Goal: Transaction & Acquisition: Purchase product/service

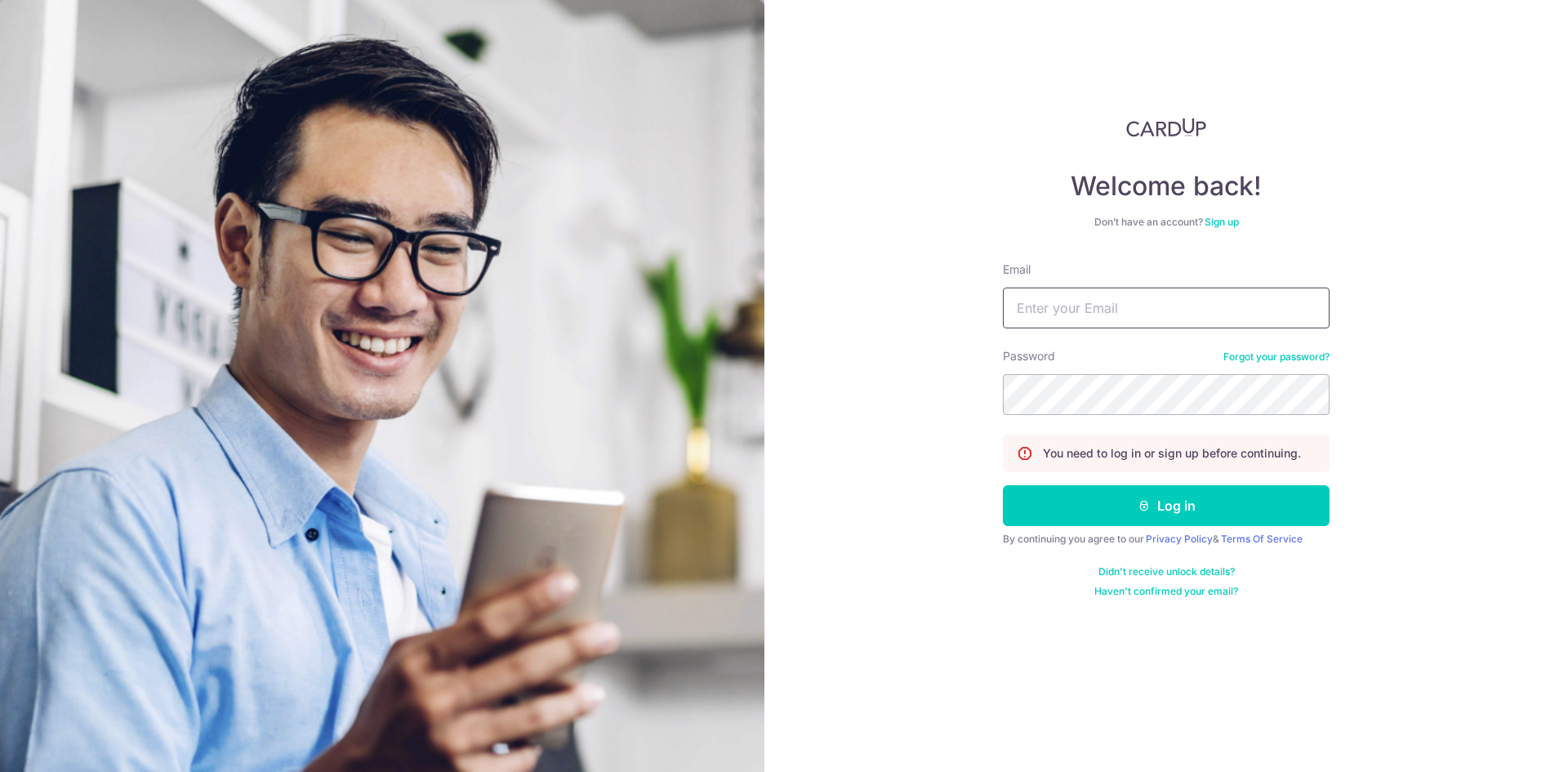
type input "[EMAIL_ADDRESS][DOMAIN_NAME]"
click at [1156, 509] on button "Log in" at bounding box center [1165, 505] width 327 height 40
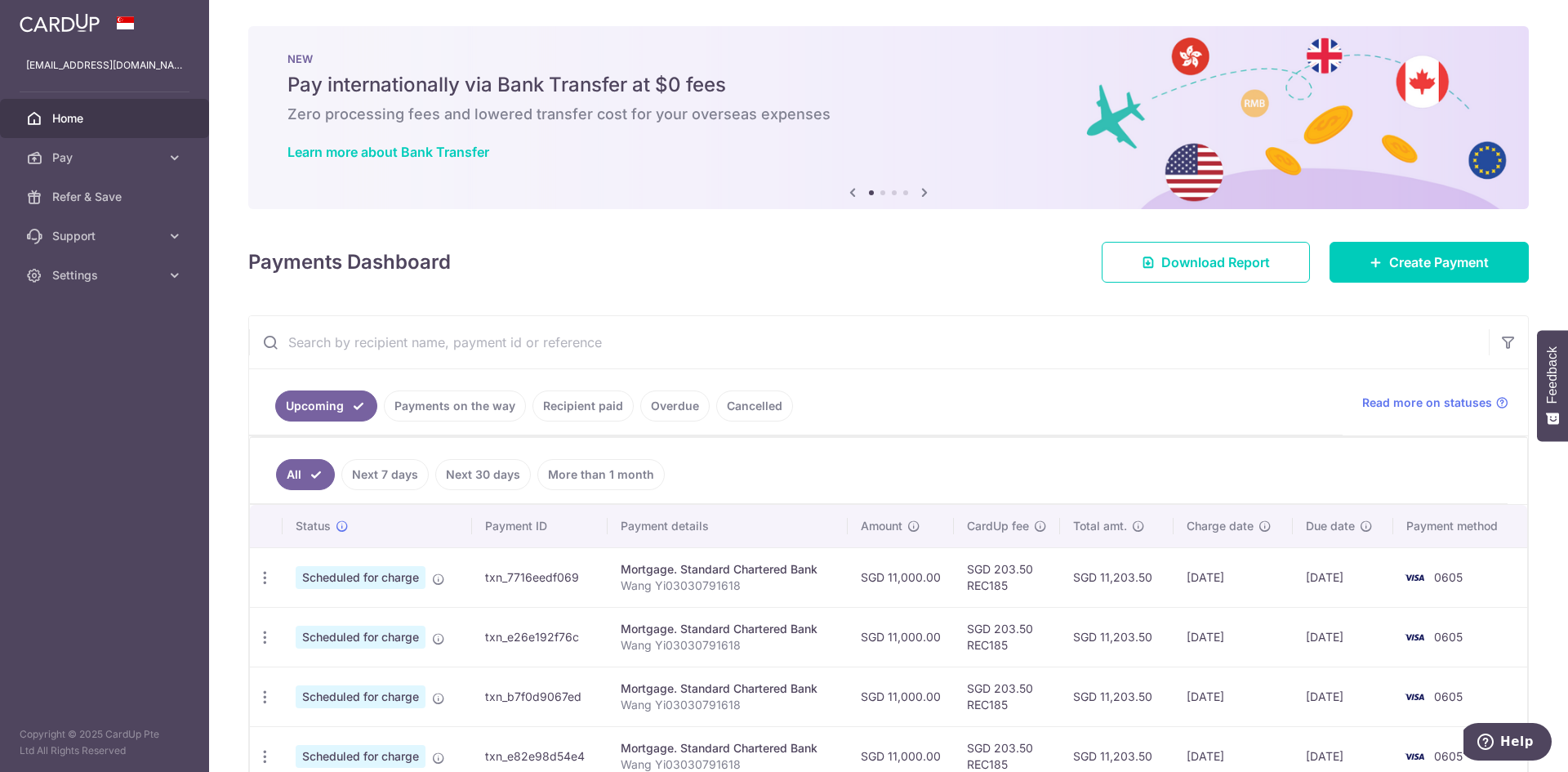
scroll to position [153, 0]
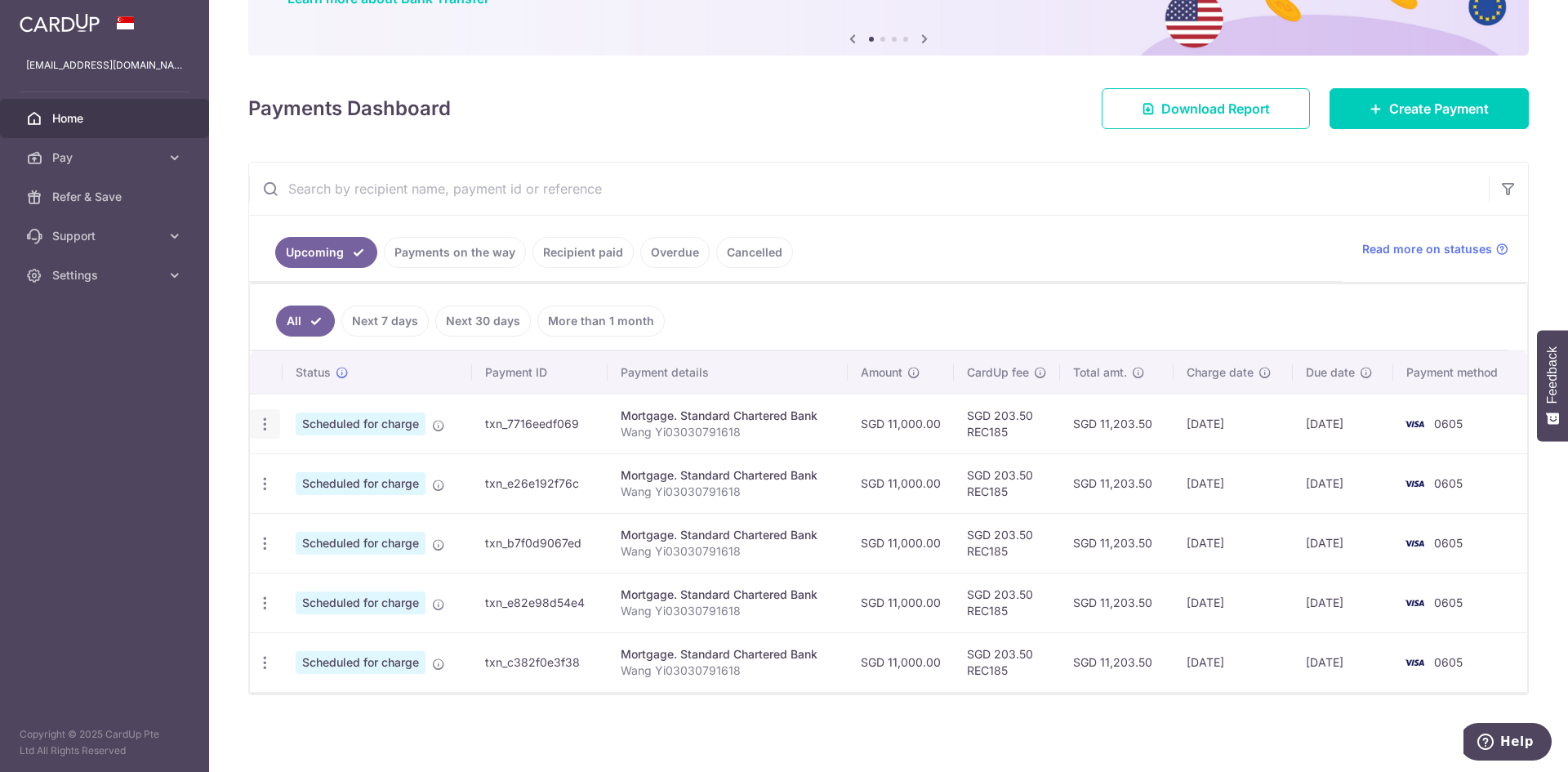
click at [269, 430] on icon "button" at bounding box center [265, 424] width 17 height 17
click at [301, 510] on span "Cancel payment" at bounding box center [352, 509] width 110 height 19
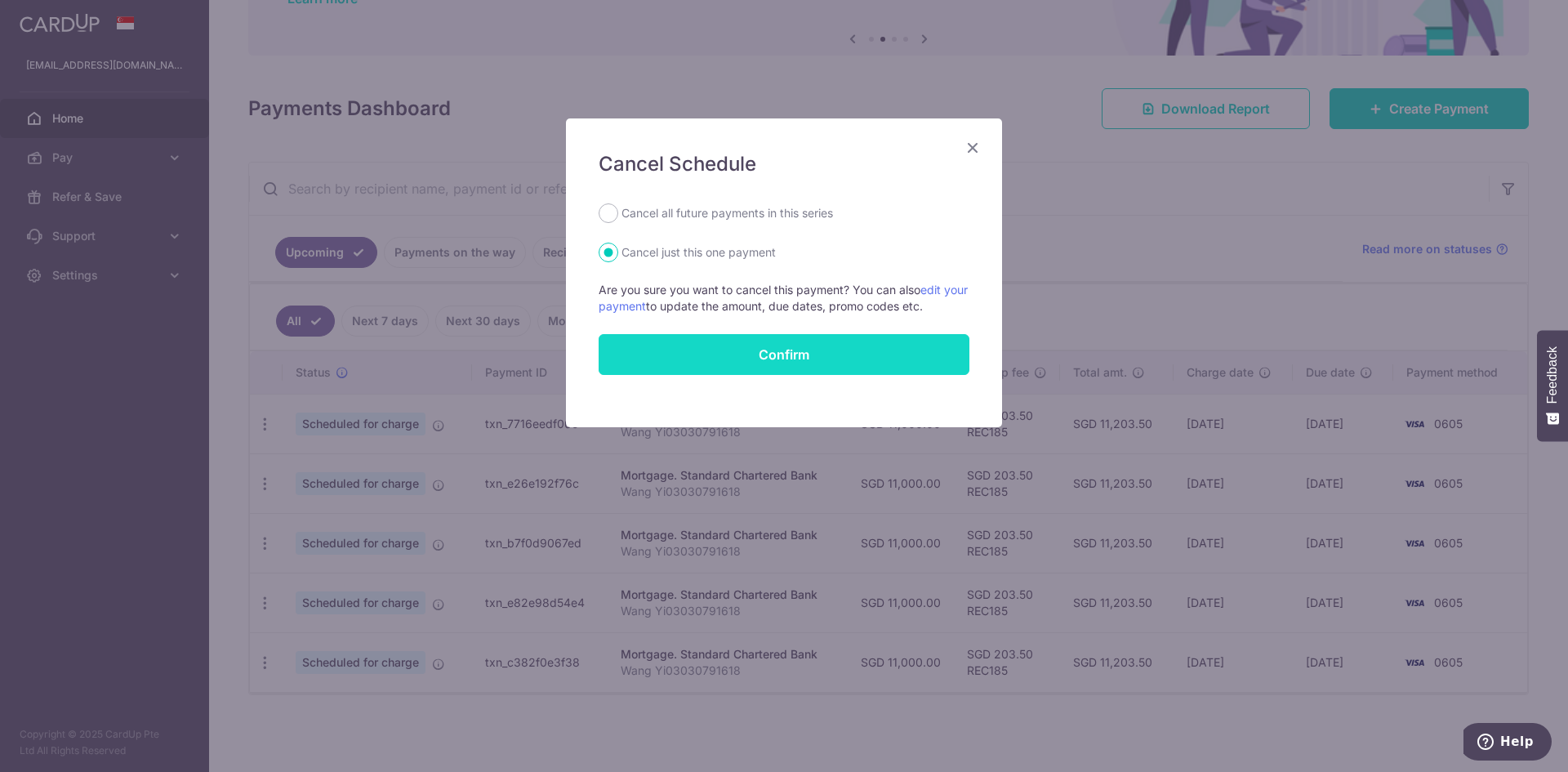
click at [811, 360] on button "Confirm" at bounding box center [784, 355] width 371 height 40
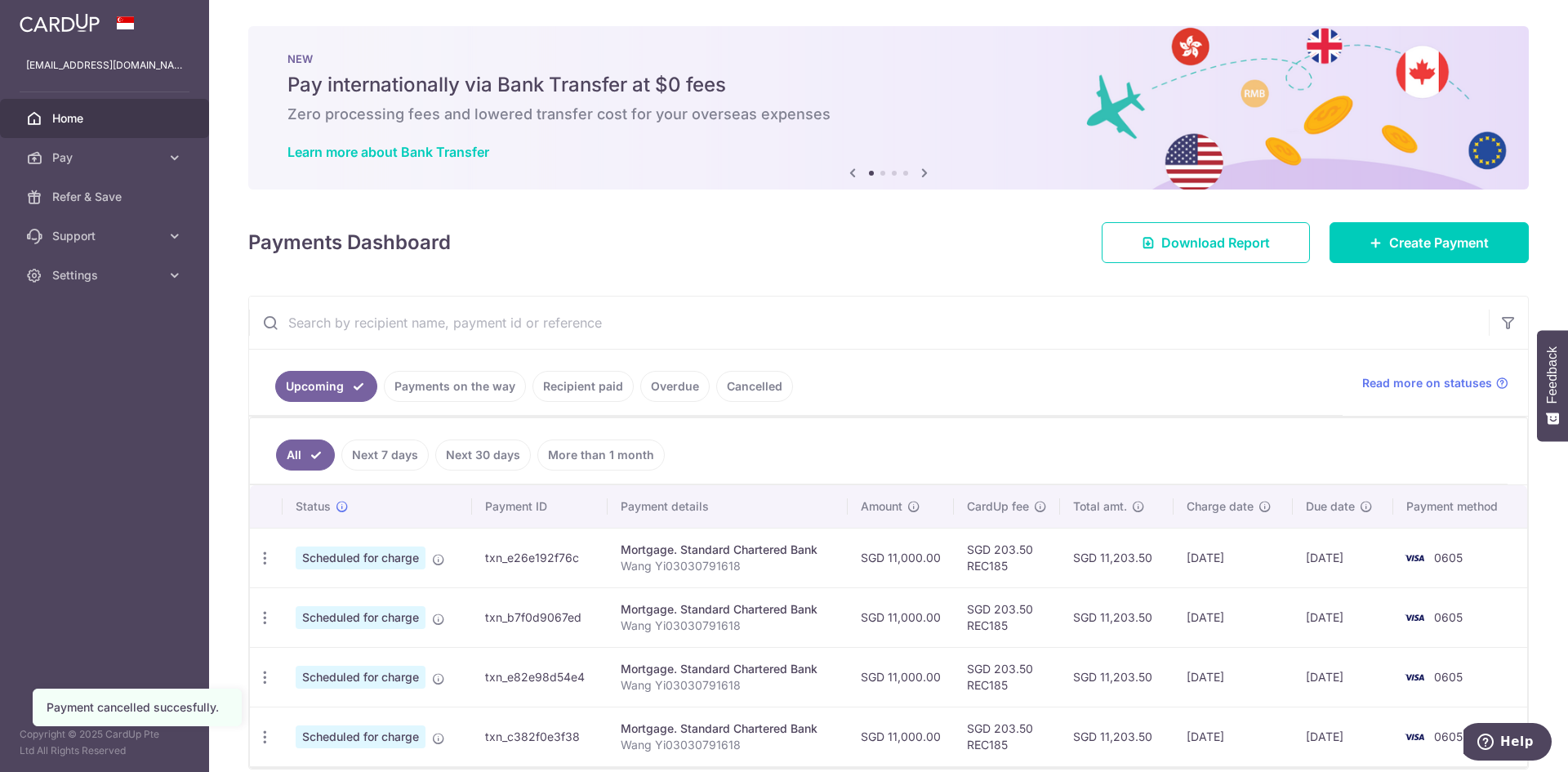
scroll to position [93, 0]
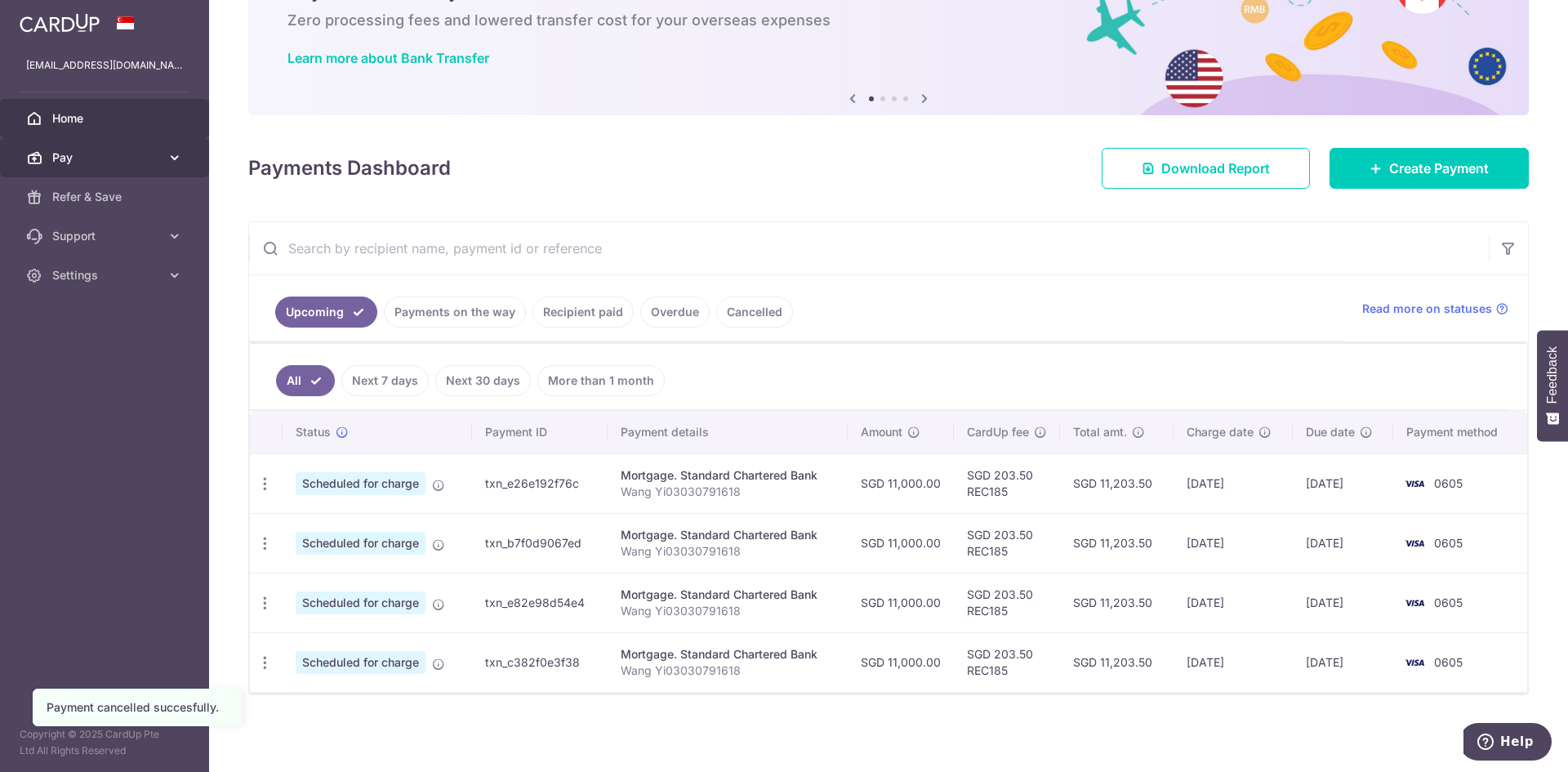
click at [106, 163] on span "Pay" at bounding box center [106, 157] width 108 height 16
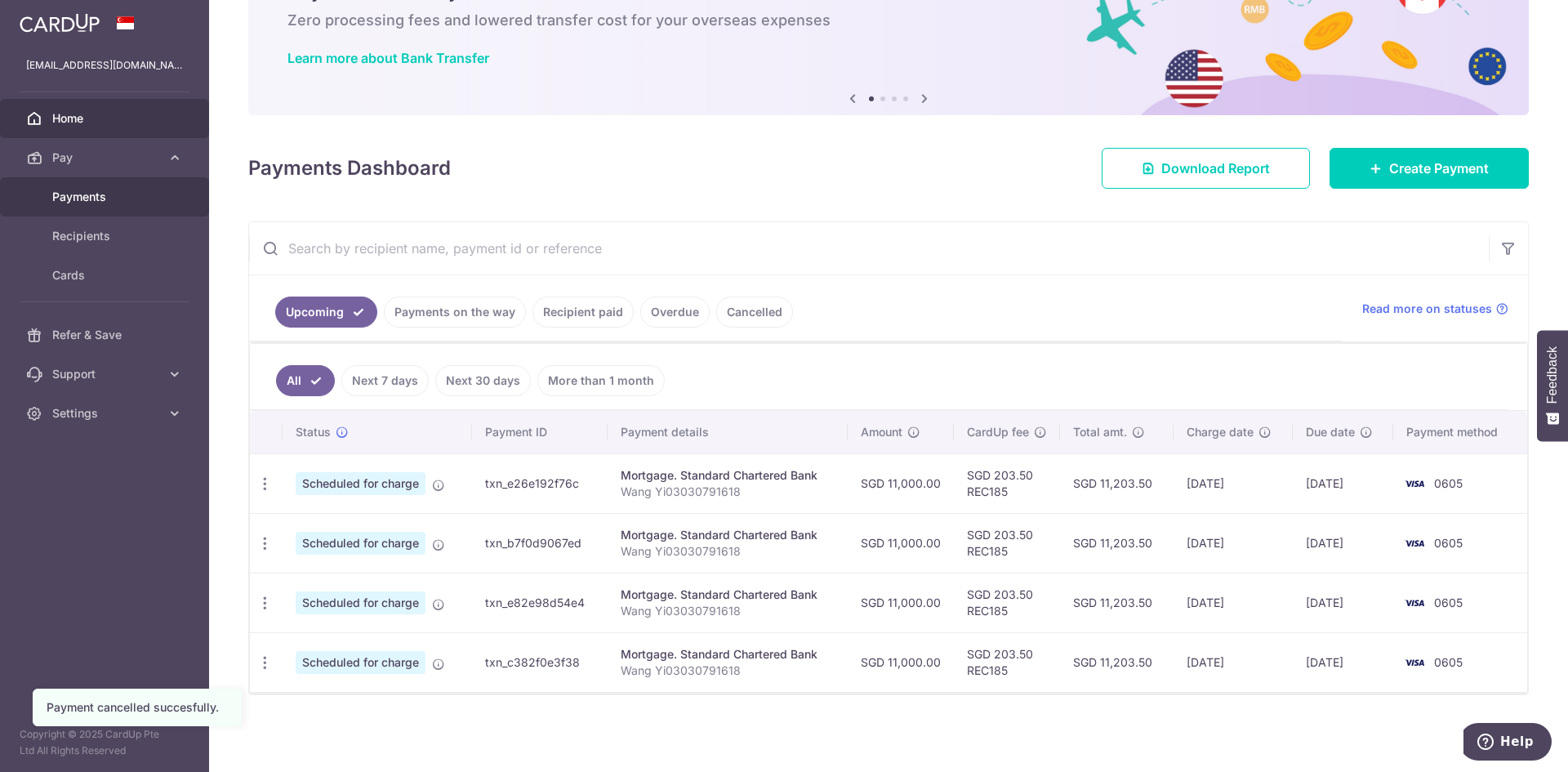
click at [88, 209] on link "Payments" at bounding box center [104, 197] width 209 height 40
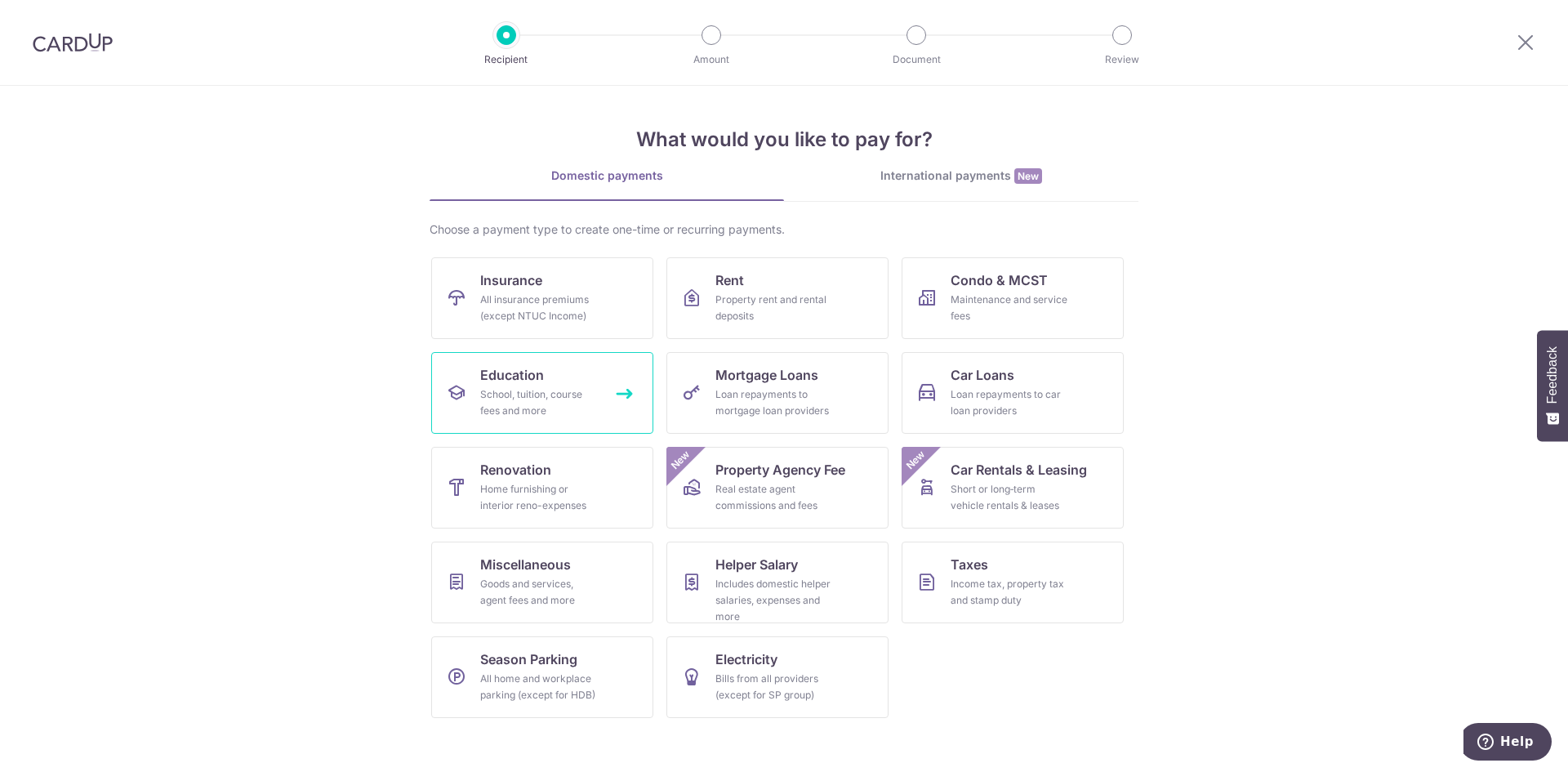
click at [484, 363] on link "Education School, tuition, course fees and more" at bounding box center [542, 392] width 222 height 82
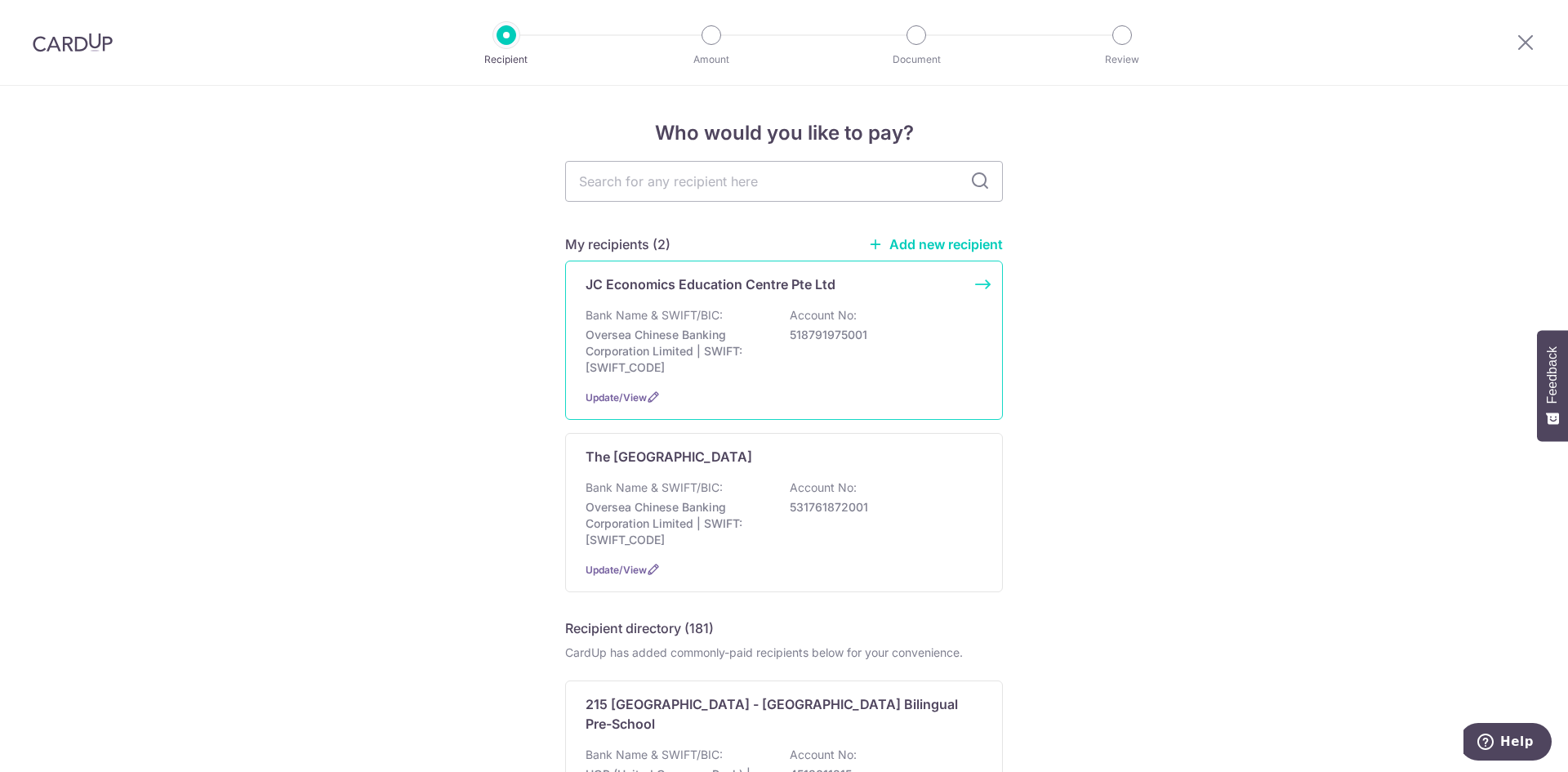
click at [715, 303] on div "JC Economics Education Centre Pte Ltd Bank Name & SWIFT/BIC: Oversea Chinese Ba…" at bounding box center [784, 339] width 438 height 159
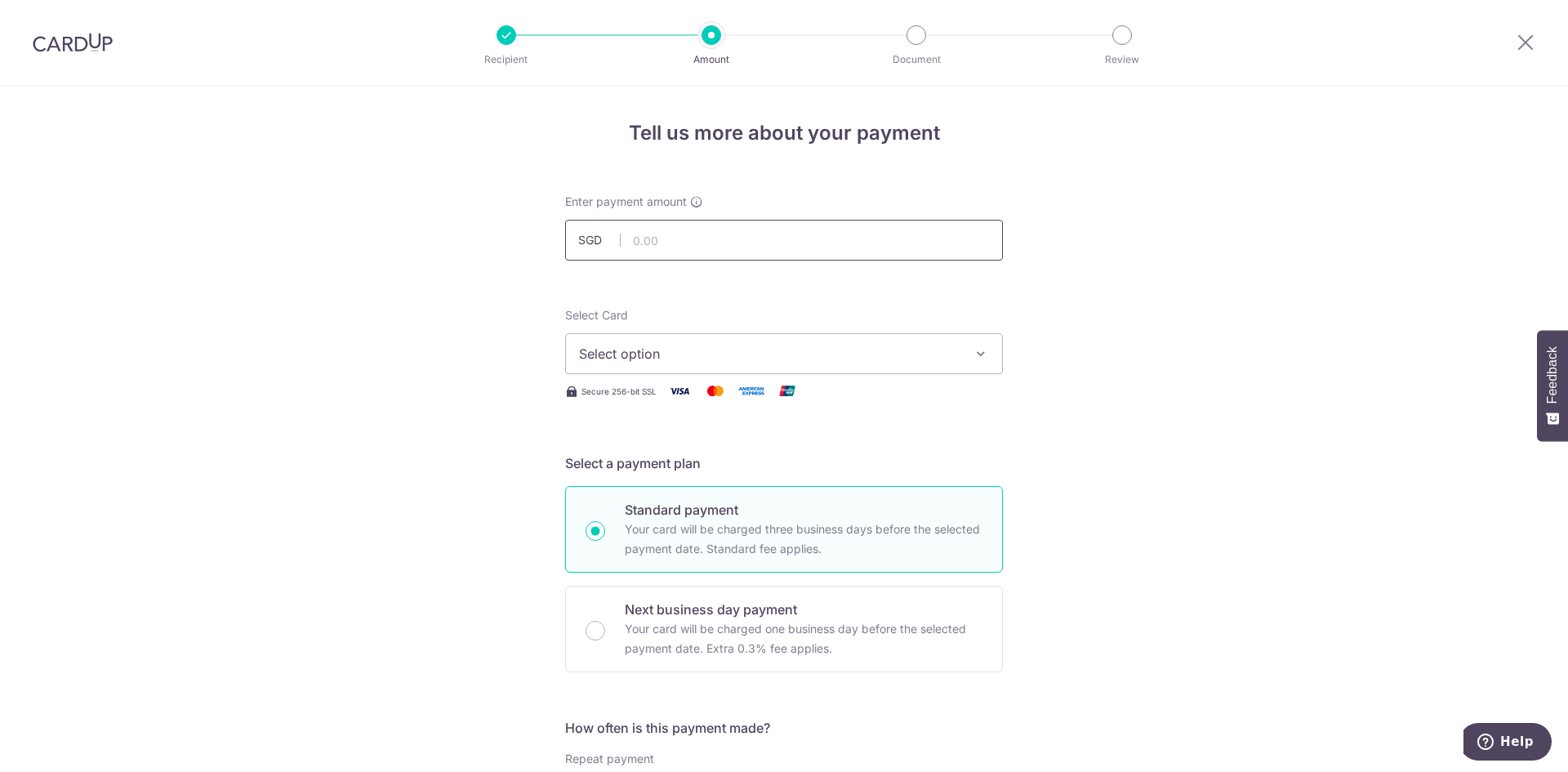
click at [694, 243] on input "text" at bounding box center [784, 240] width 438 height 40
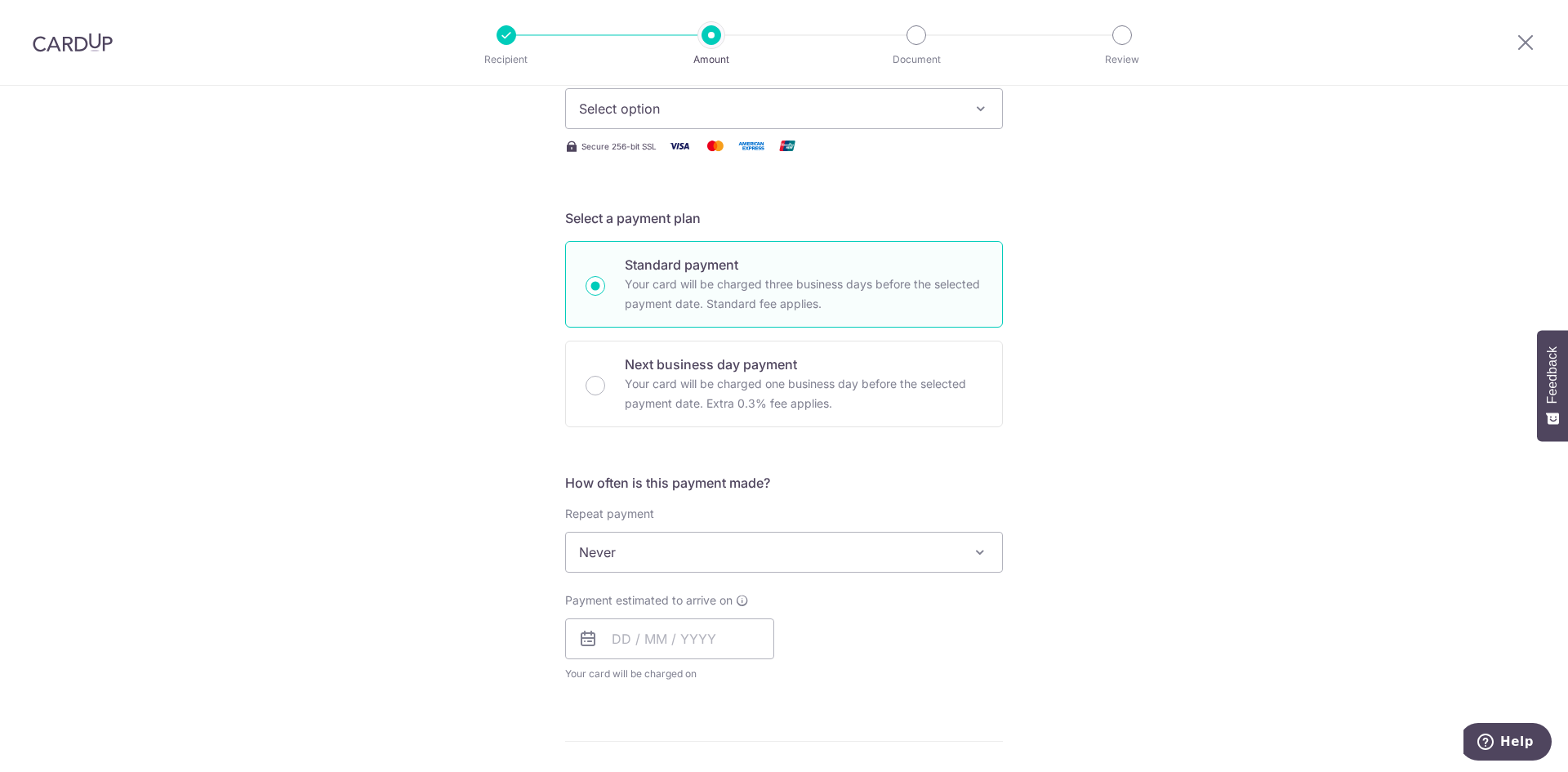
type input "440.00"
click at [890, 120] on button "Select option" at bounding box center [784, 108] width 438 height 40
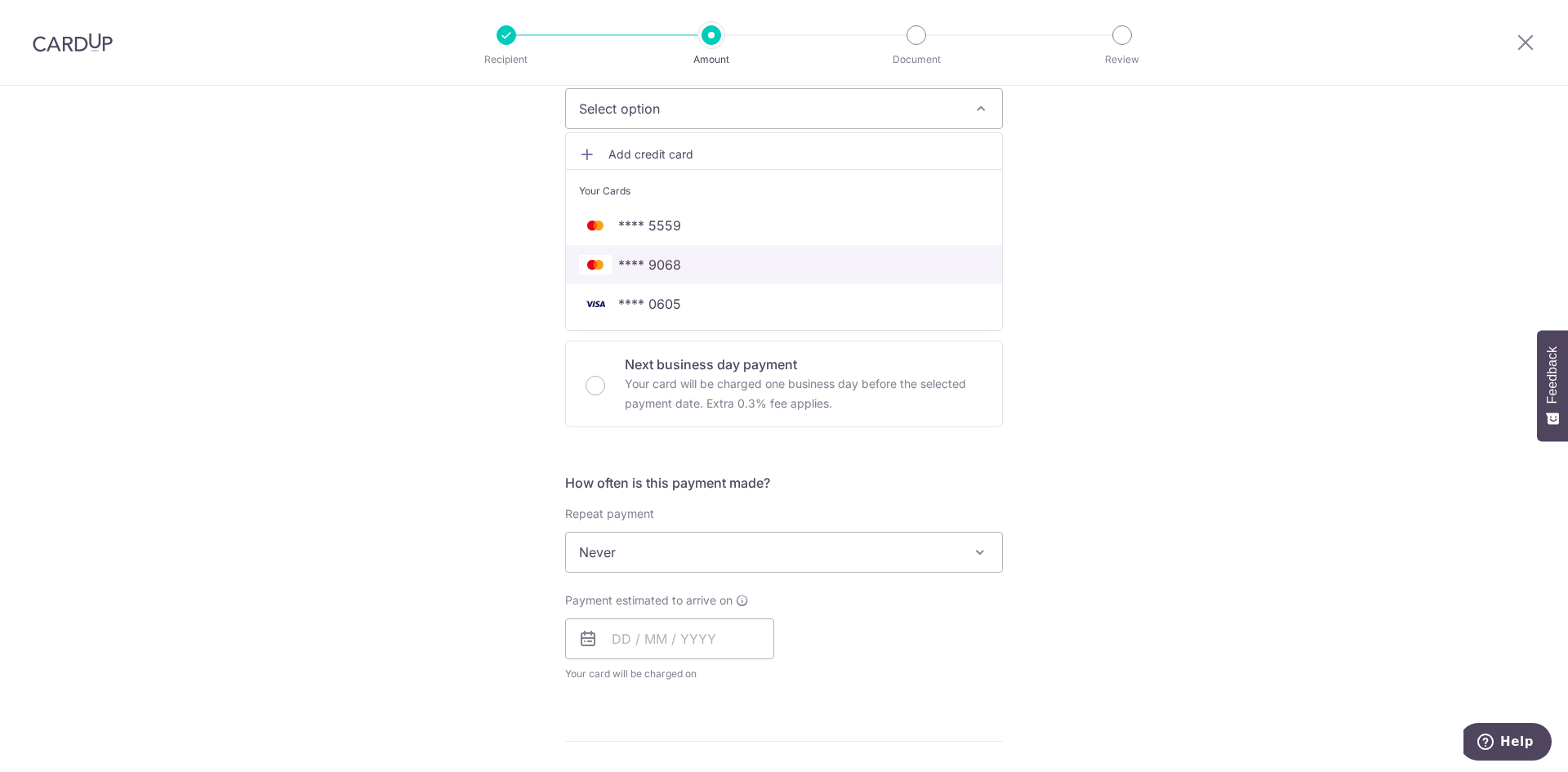
click at [804, 267] on span "**** 9068" at bounding box center [784, 264] width 410 height 19
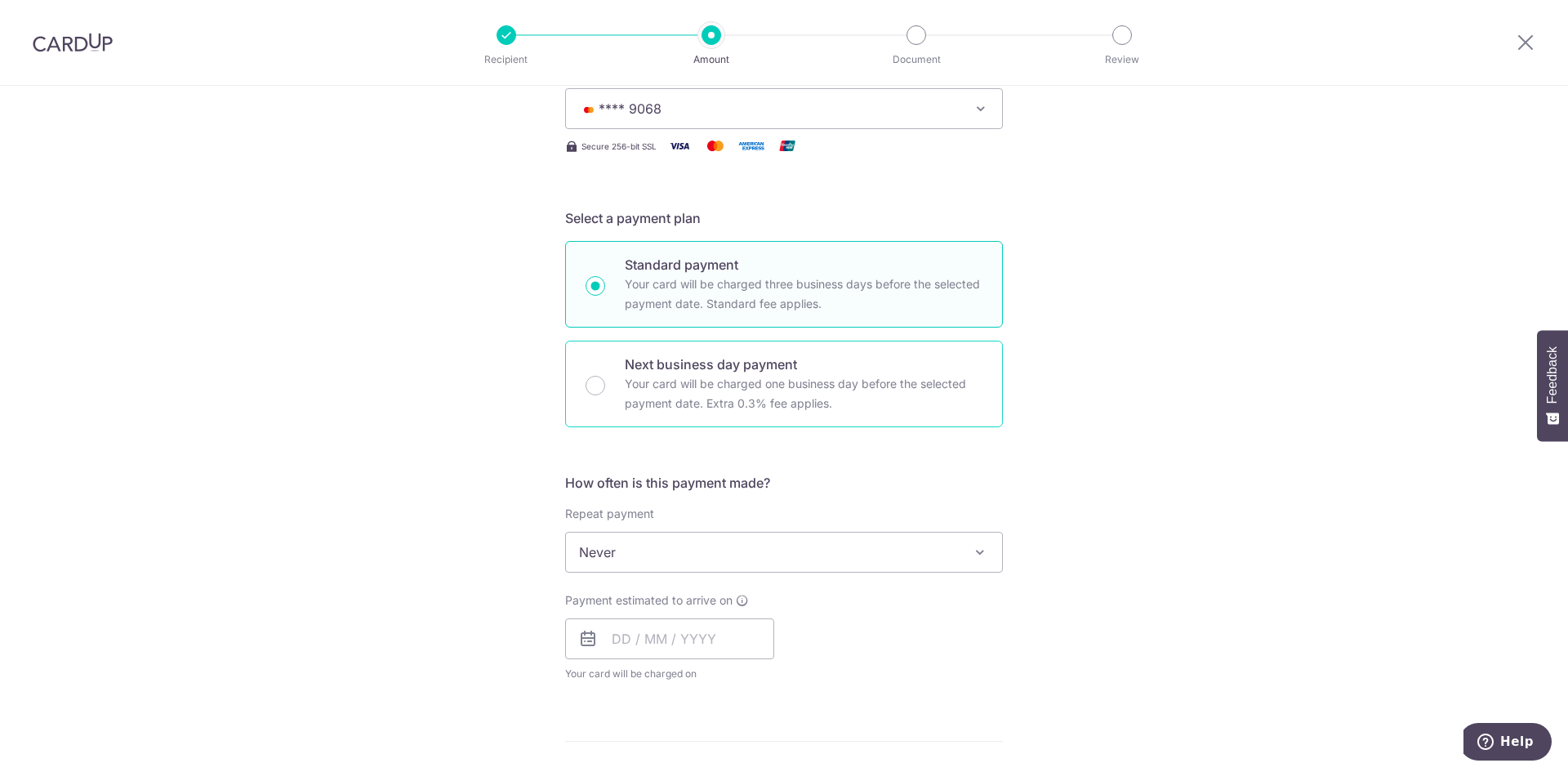
scroll to position [409, 0]
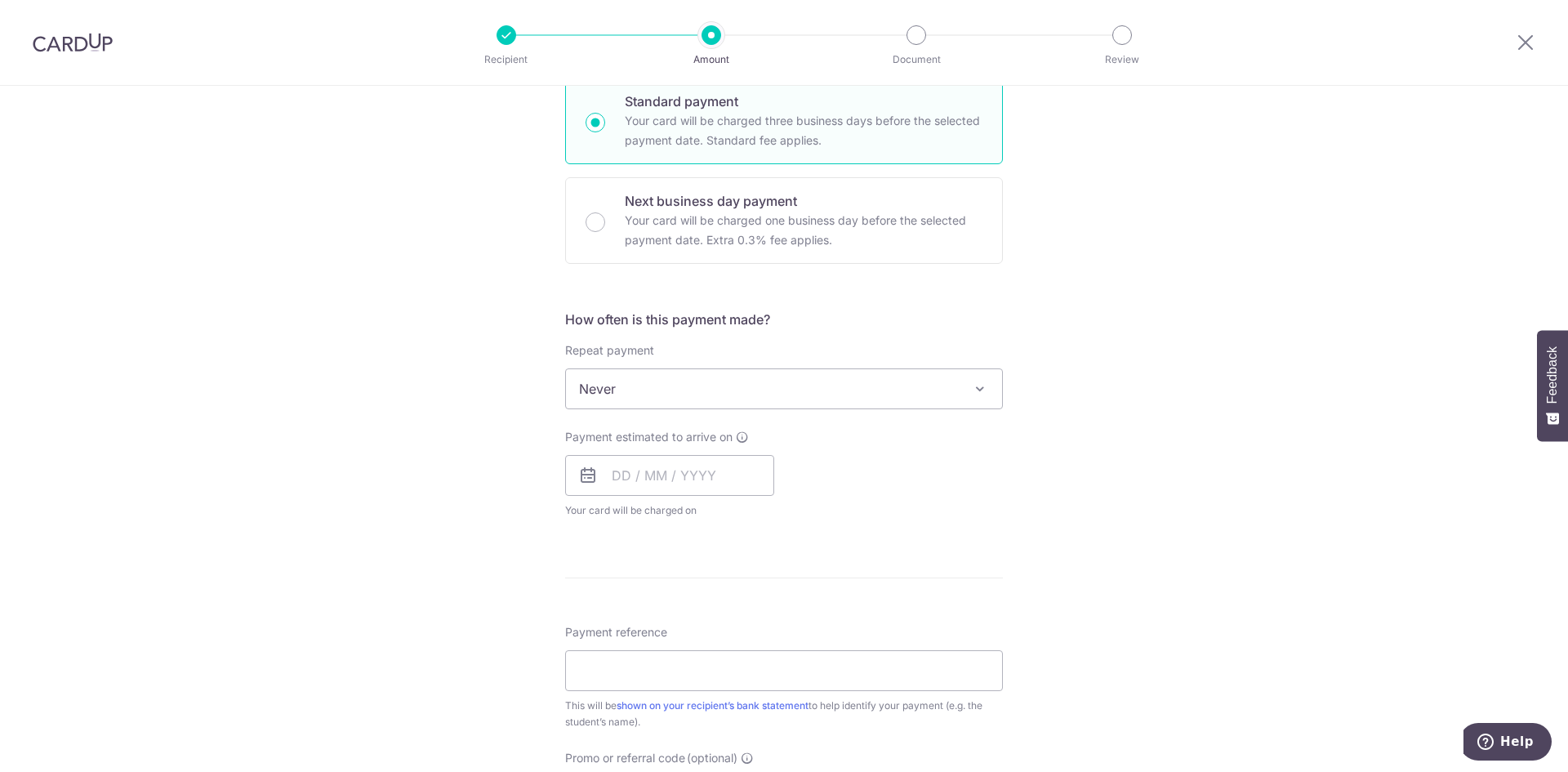
click at [943, 394] on span "Never" at bounding box center [784, 388] width 436 height 40
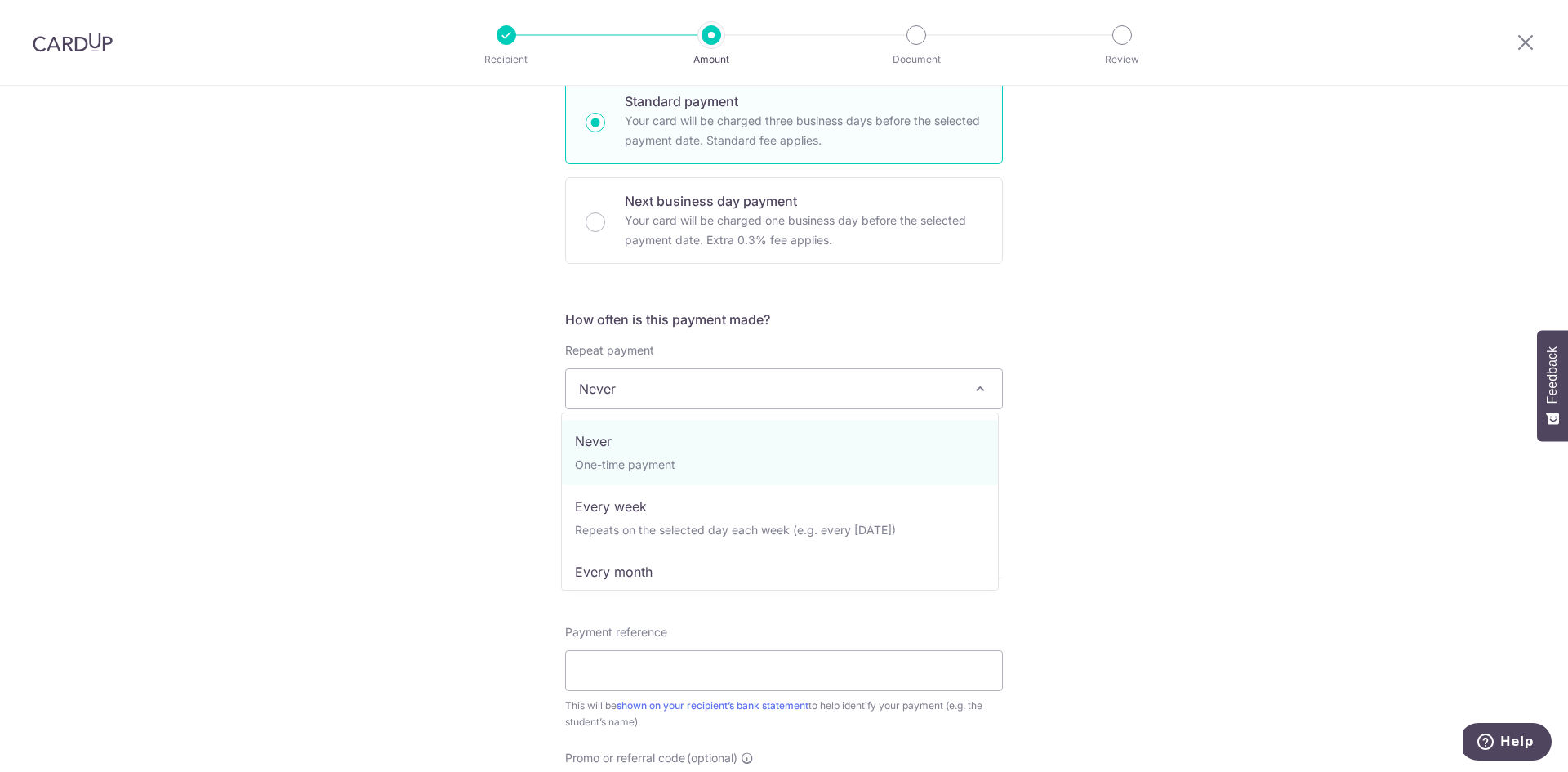
click at [943, 394] on span "Never" at bounding box center [784, 388] width 436 height 40
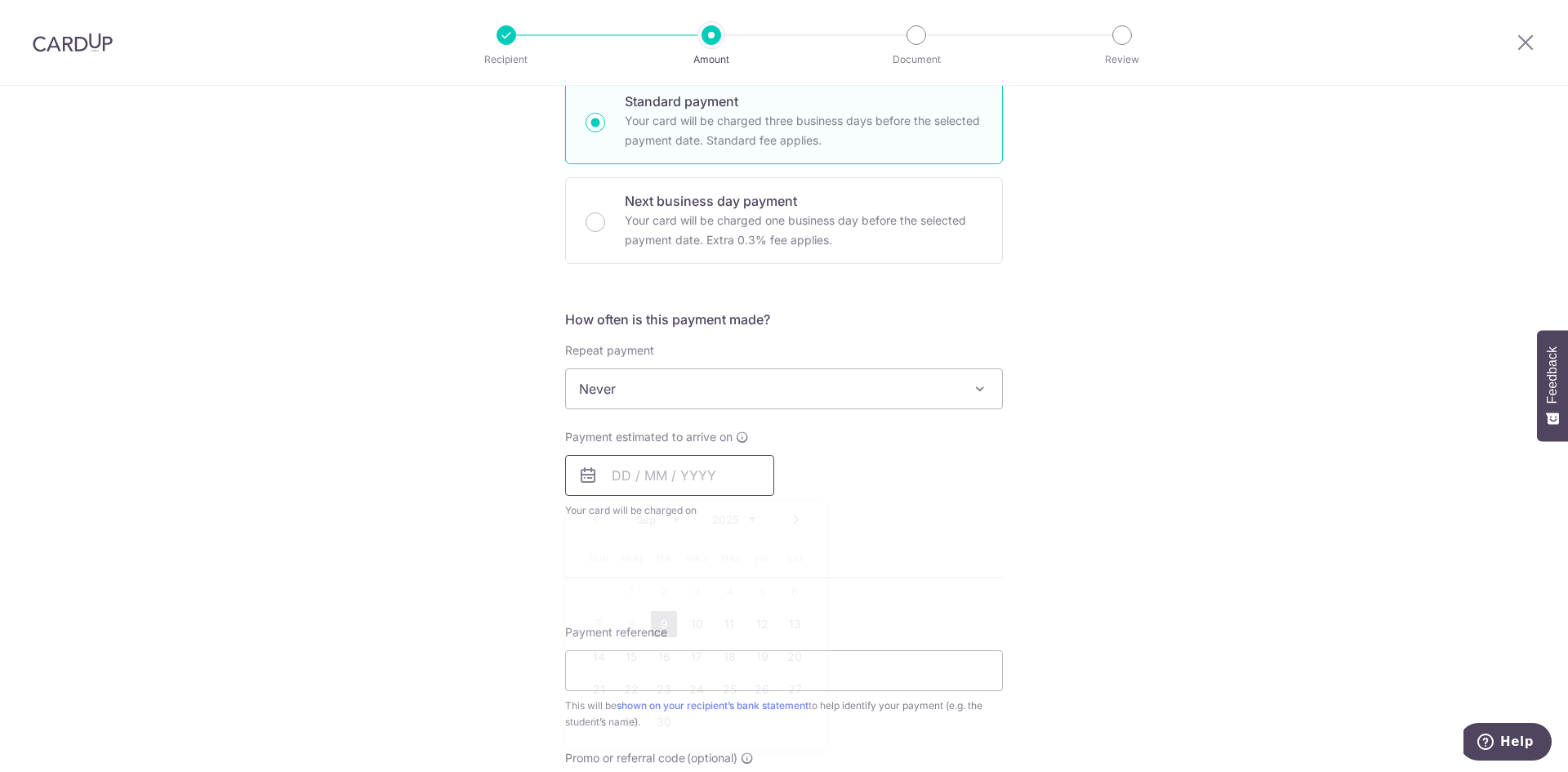
click at [677, 482] on input "text" at bounding box center [669, 475] width 209 height 40
drag, startPoint x: 658, startPoint y: 629, endPoint x: 1029, endPoint y: 585, distance: 373.6
click at [658, 629] on link "9" at bounding box center [663, 624] width 26 height 26
type input "09/09/2025"
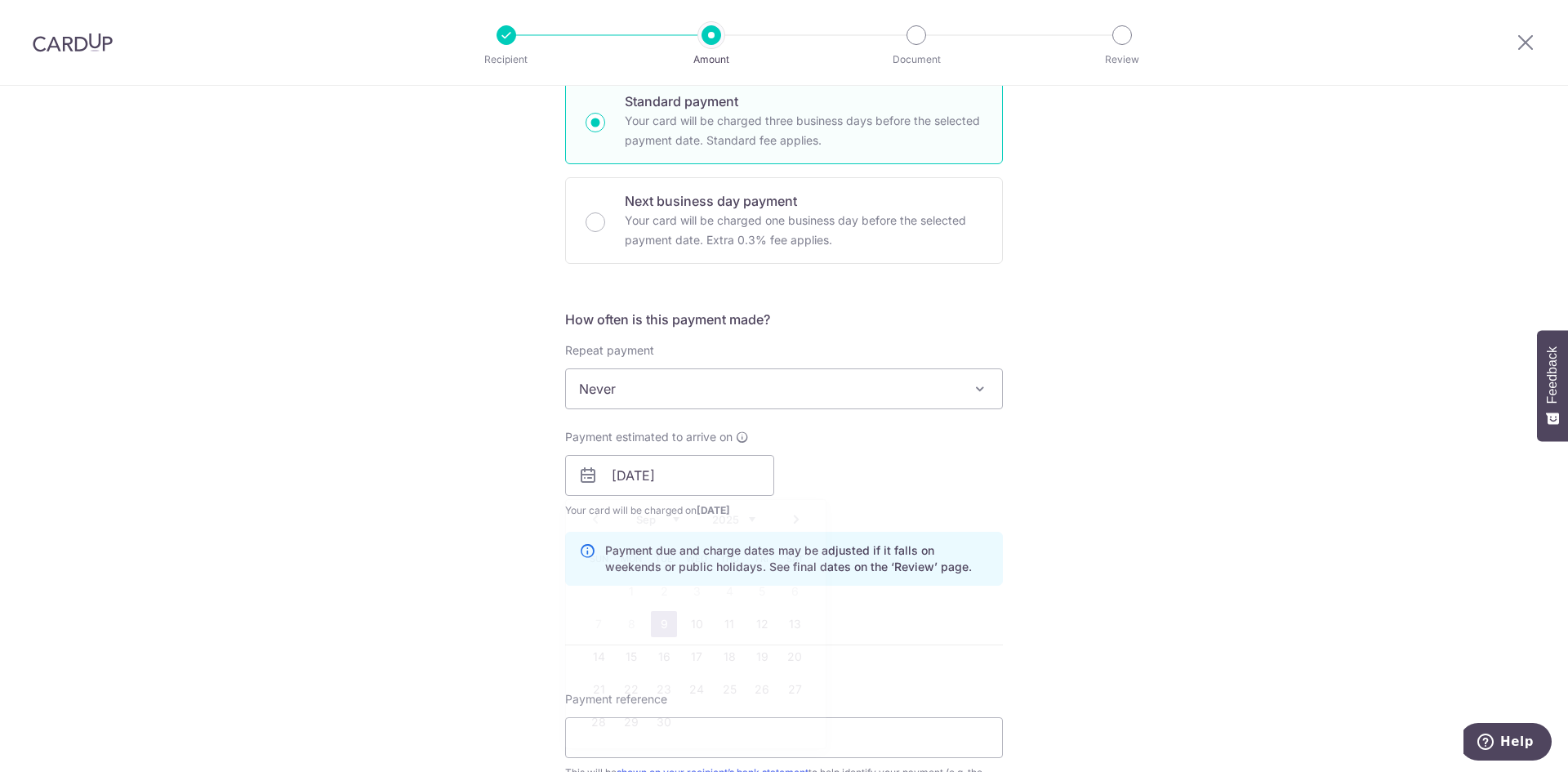
click at [1031, 585] on div "Tell us more about your payment Enter payment amount SGD 440.00 440.00 Select C…" at bounding box center [784, 449] width 1568 height 1544
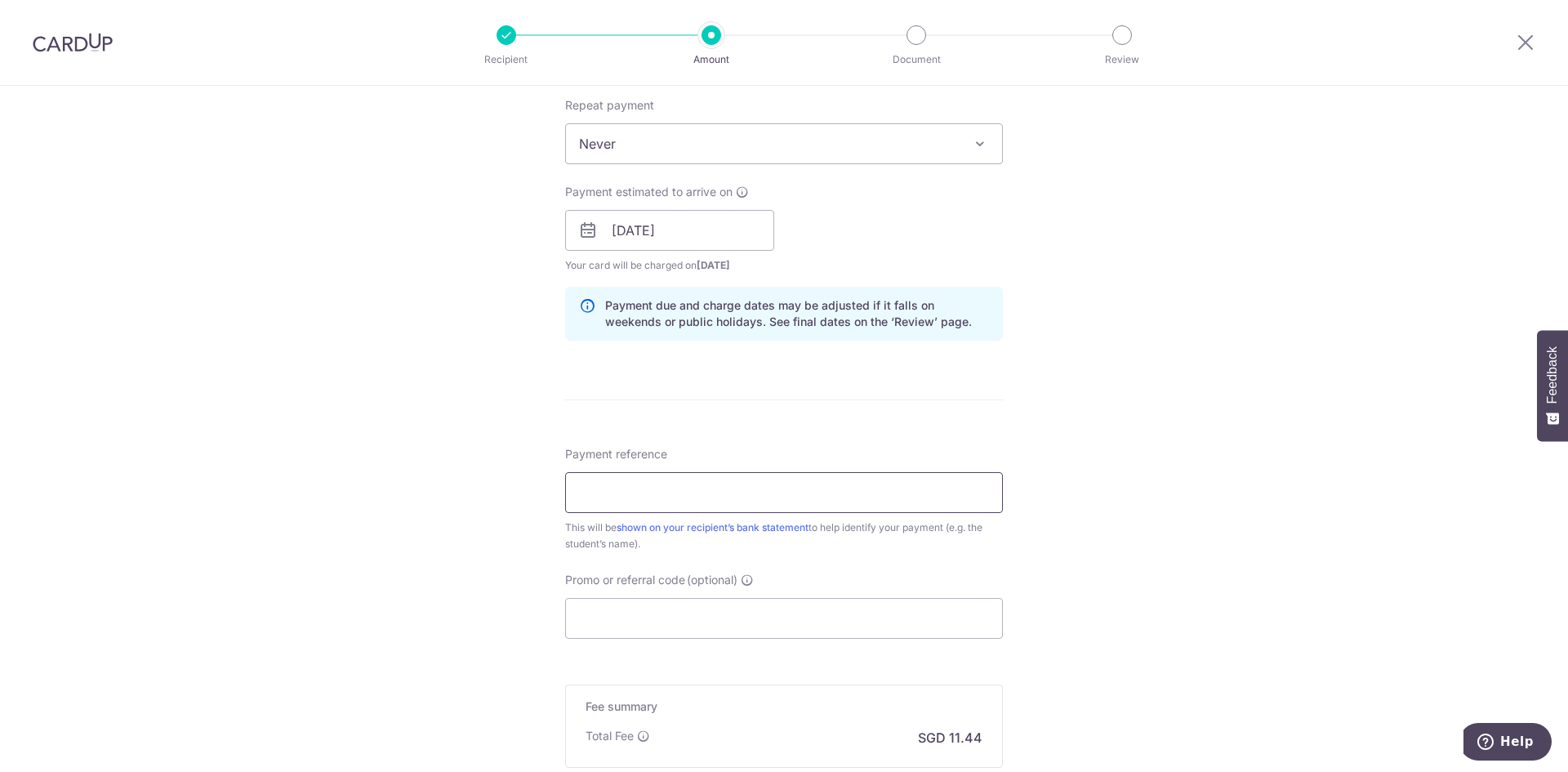
click at [692, 492] on input "Payment reference" at bounding box center [784, 492] width 438 height 40
type input "Wu Yuxuan"
click at [1162, 597] on div "Tell us more about your payment Enter payment amount SGD 440.00 440.00 Select C…" at bounding box center [784, 204] width 1568 height 1544
click at [752, 478] on input "Wu Yuxuan" at bounding box center [784, 492] width 438 height 40
click at [1275, 612] on div "Tell us more about your payment Enter payment amount SGD 440.00 440.00 Select C…" at bounding box center [784, 204] width 1568 height 1544
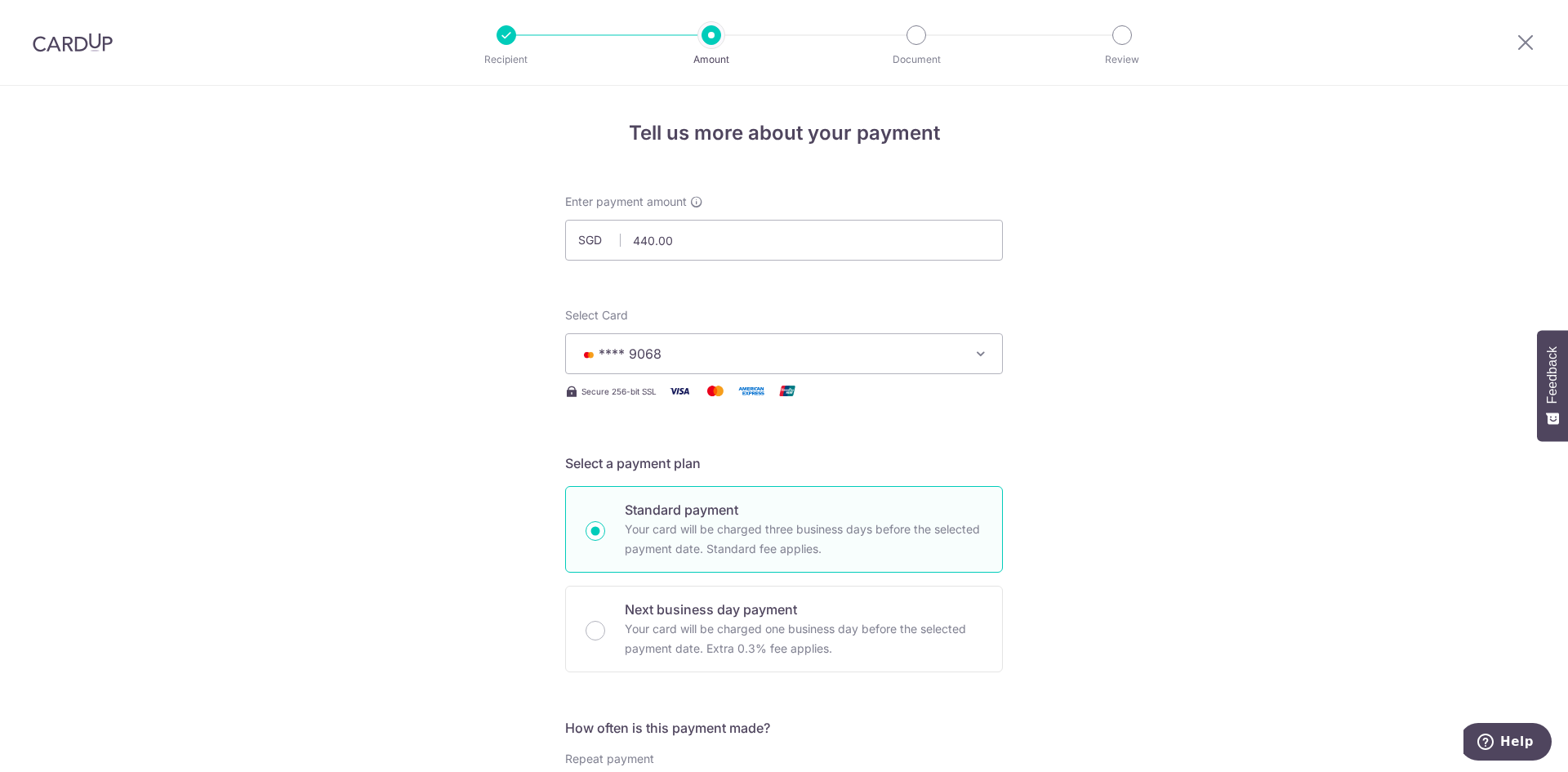
scroll to position [572, 0]
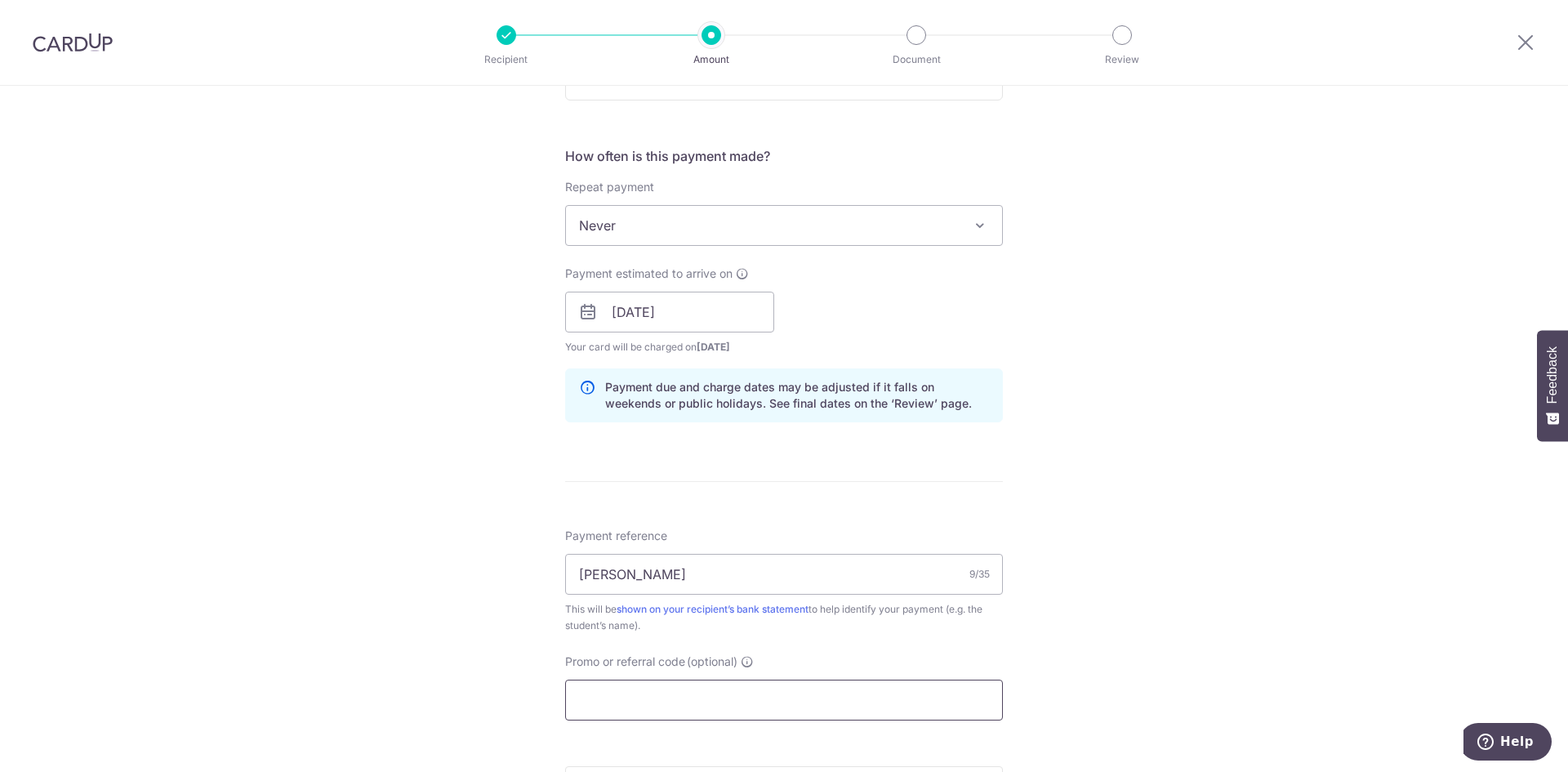
click at [649, 703] on input "Promo or referral code (optional)" at bounding box center [784, 700] width 438 height 40
paste input "OFF225"
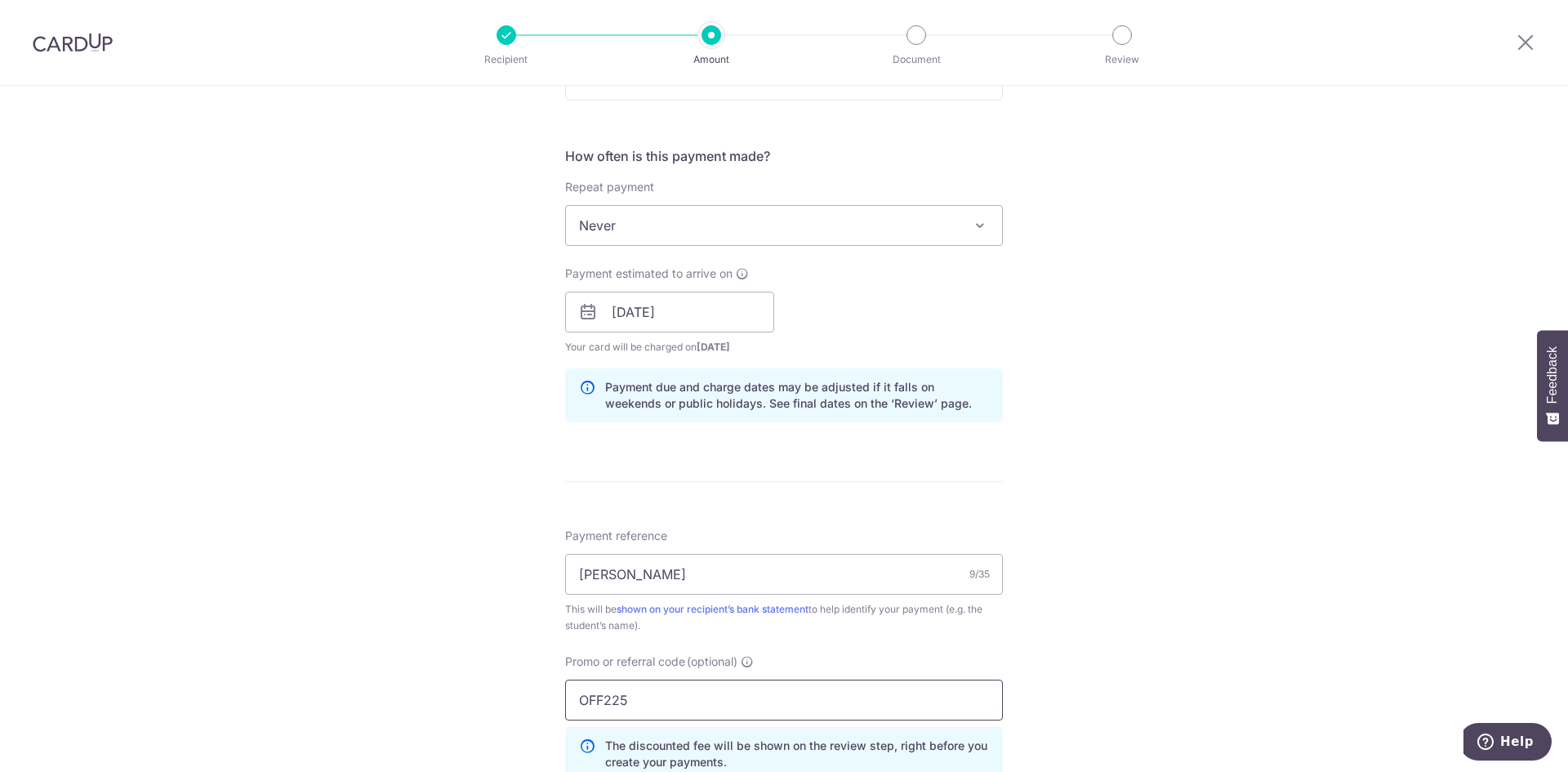
scroll to position [898, 0]
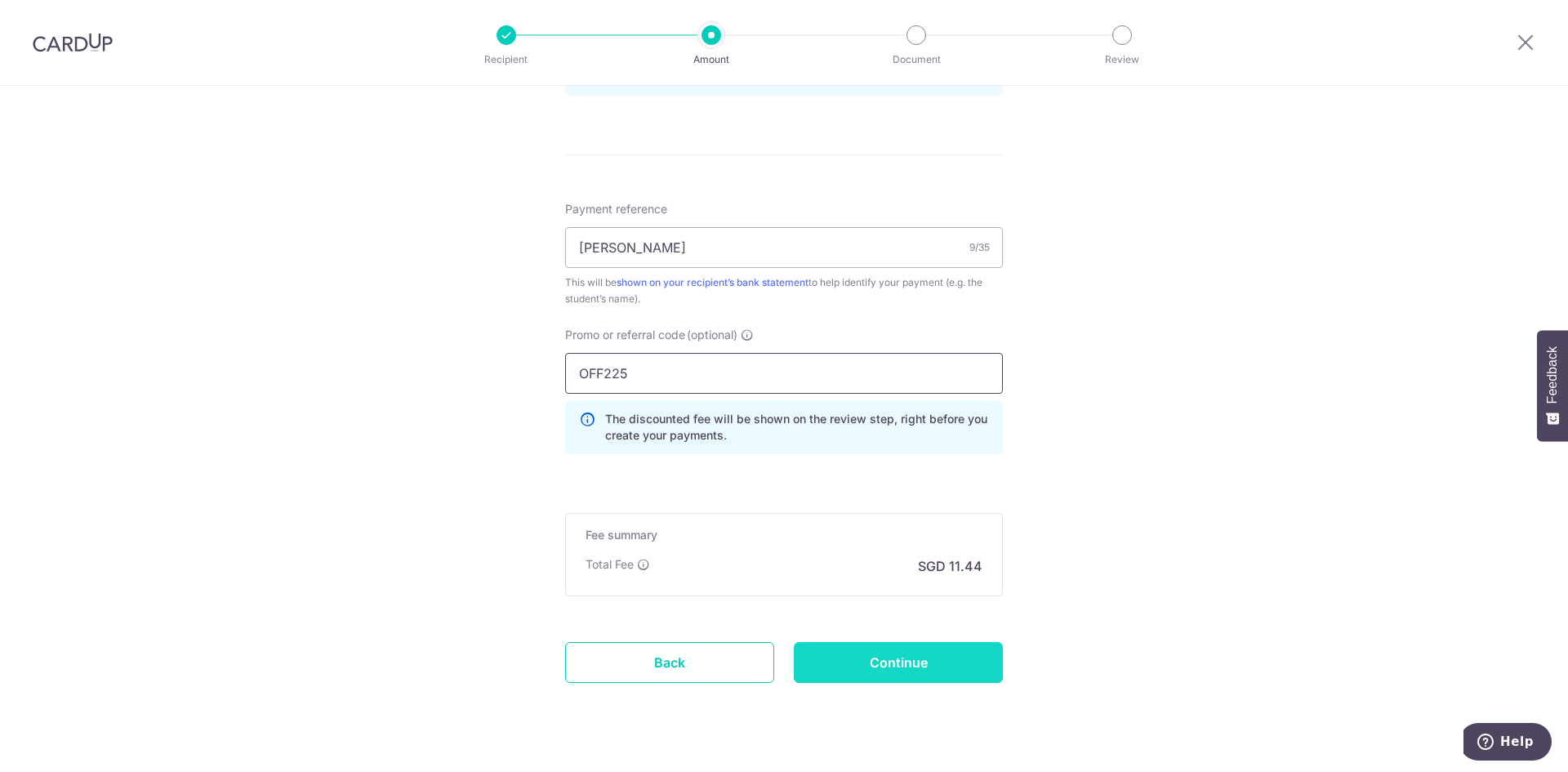
type input "OFF225"
click at [914, 666] on input "Continue" at bounding box center [897, 662] width 209 height 40
type input "Create Schedule"
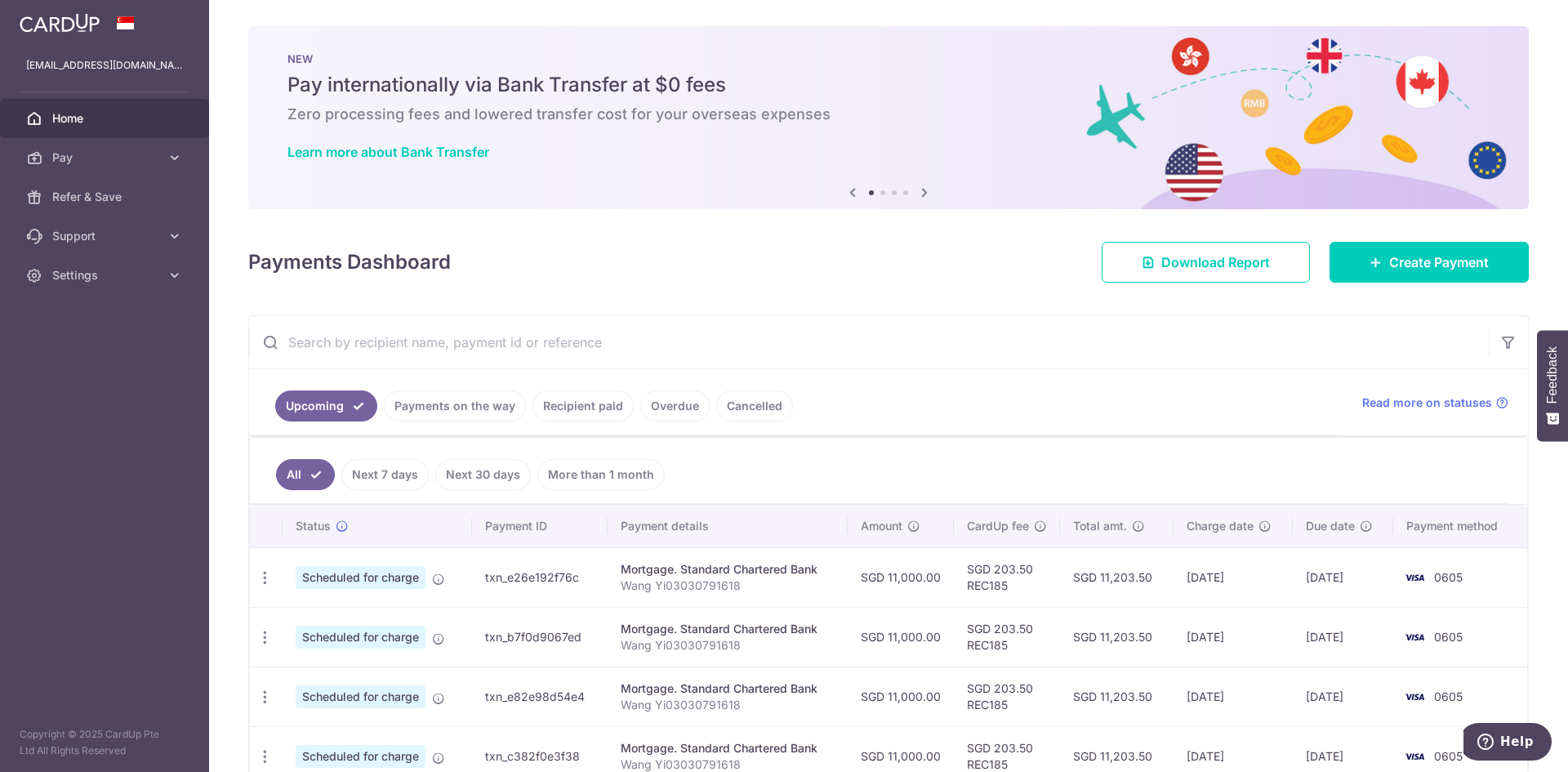
click at [59, 118] on span "Home" at bounding box center [106, 118] width 108 height 16
click at [880, 194] on li at bounding box center [882, 192] width 5 height 5
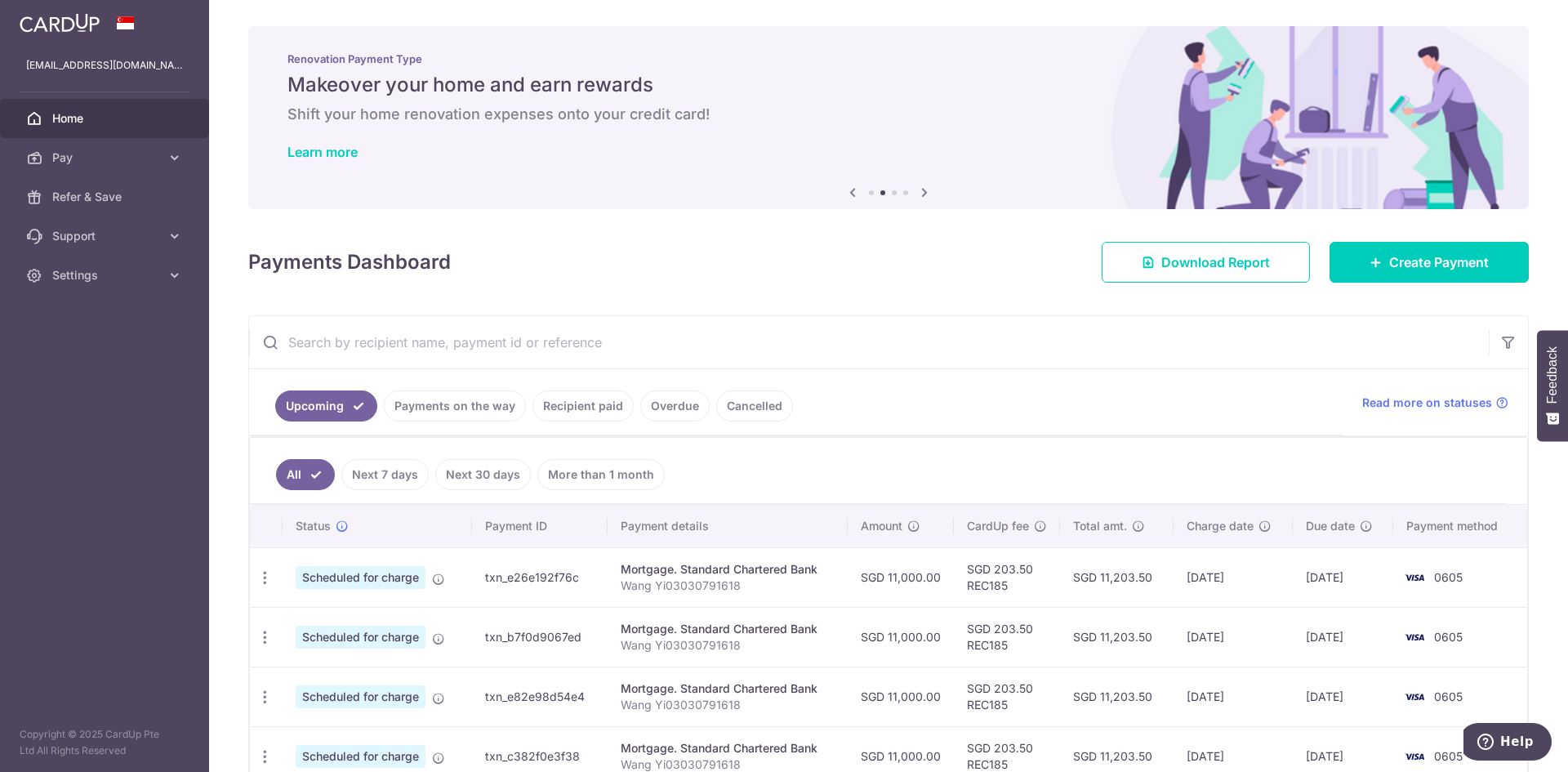
click at [891, 192] on li at bounding box center [893, 192] width 5 height 5
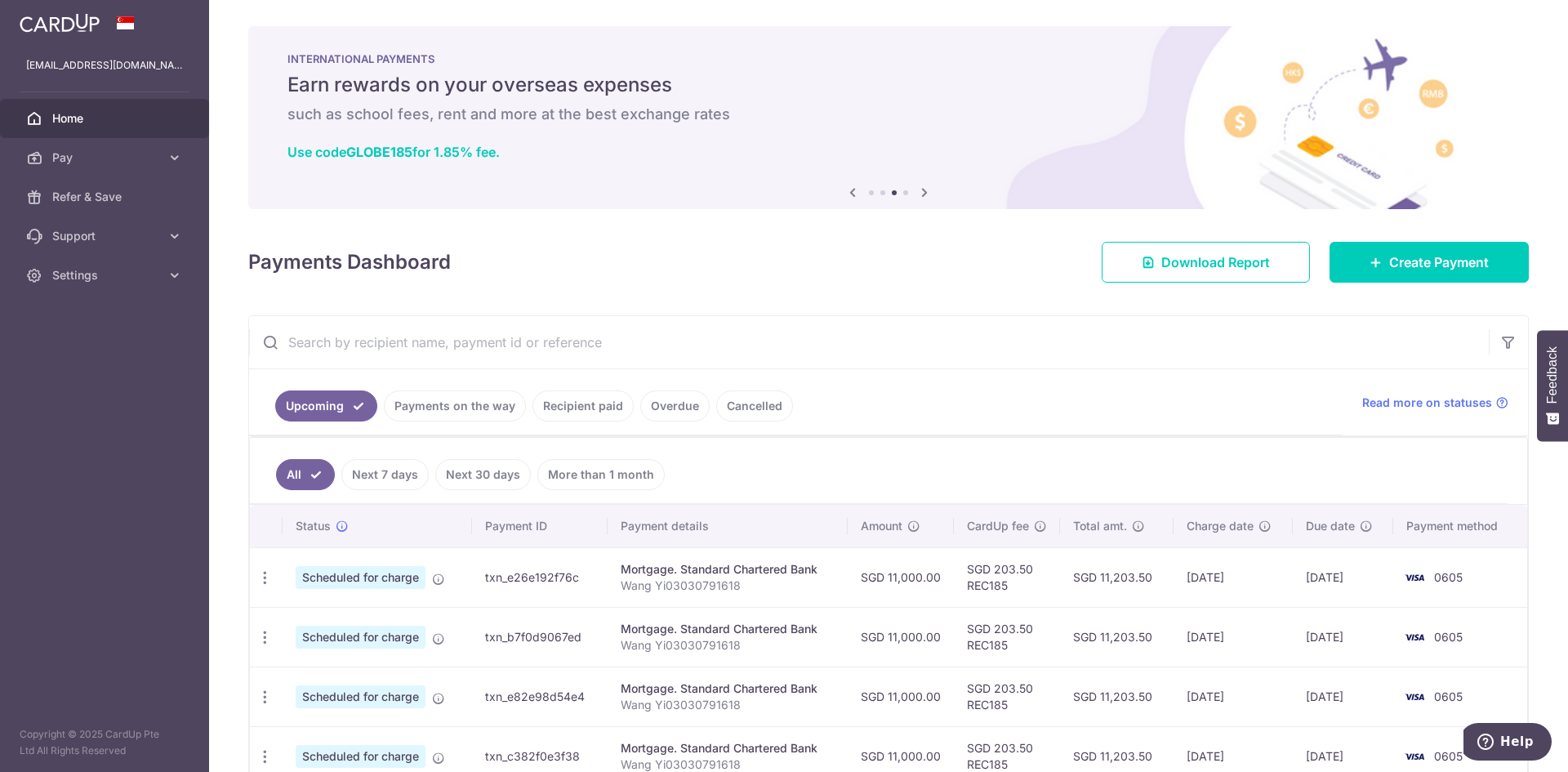
click at [898, 195] on div "Previous Next" at bounding box center [888, 193] width 92 height 19
click at [903, 195] on li at bounding box center [905, 192] width 5 height 5
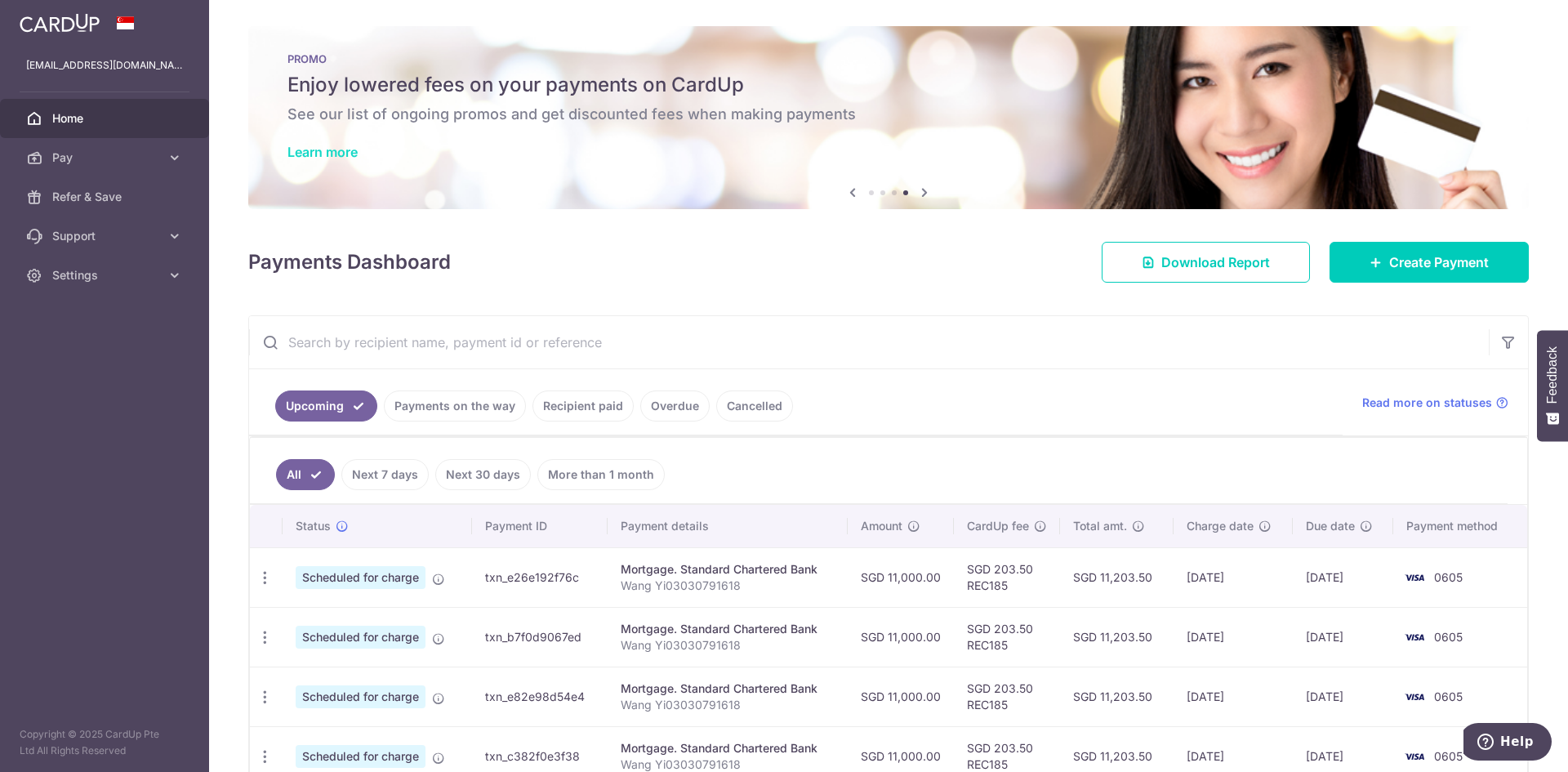
click at [317, 155] on link "Learn more" at bounding box center [322, 151] width 70 height 16
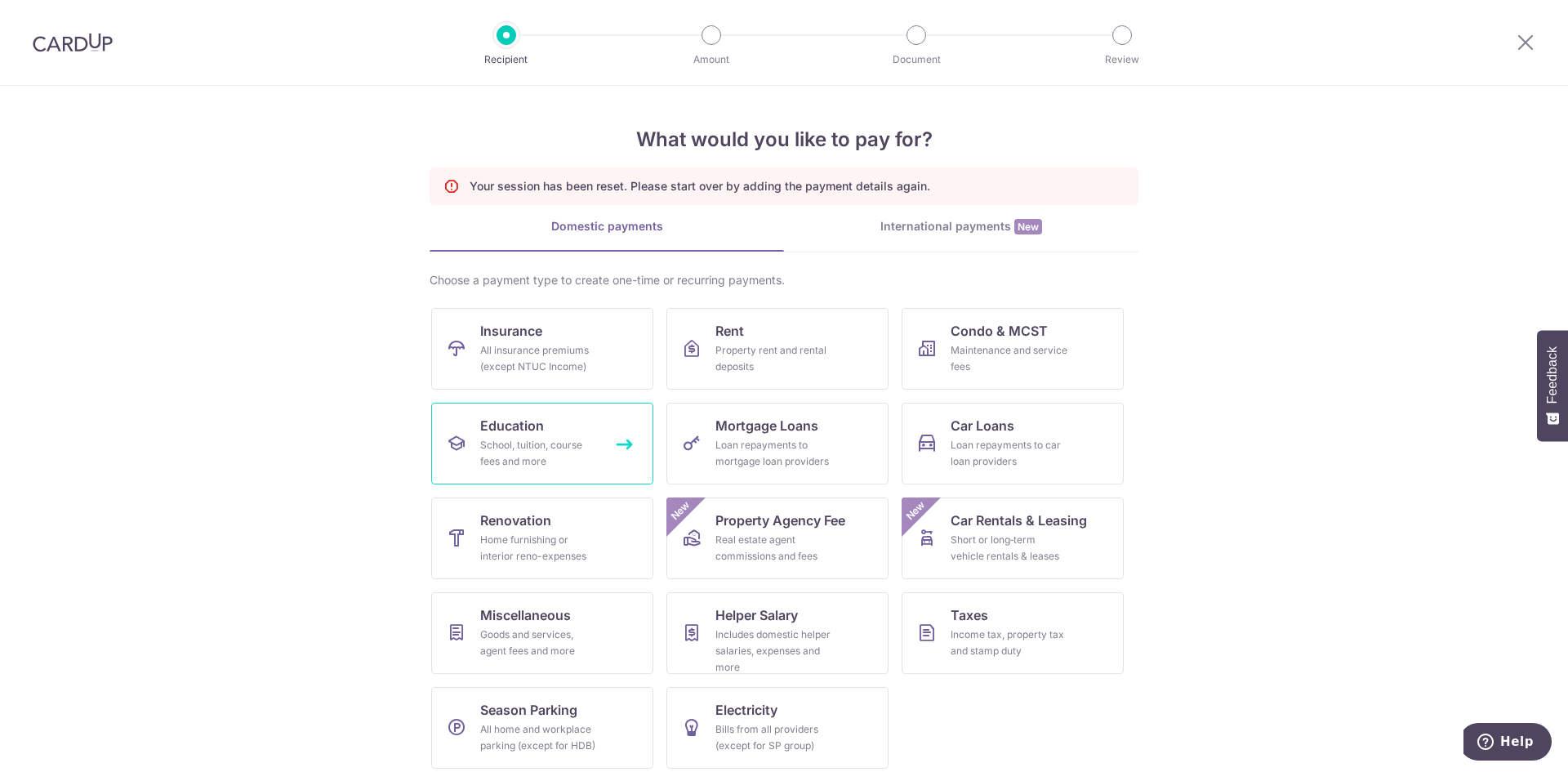
click at [536, 456] on div "School, tuition, course fees and more" at bounding box center [539, 453] width 118 height 33
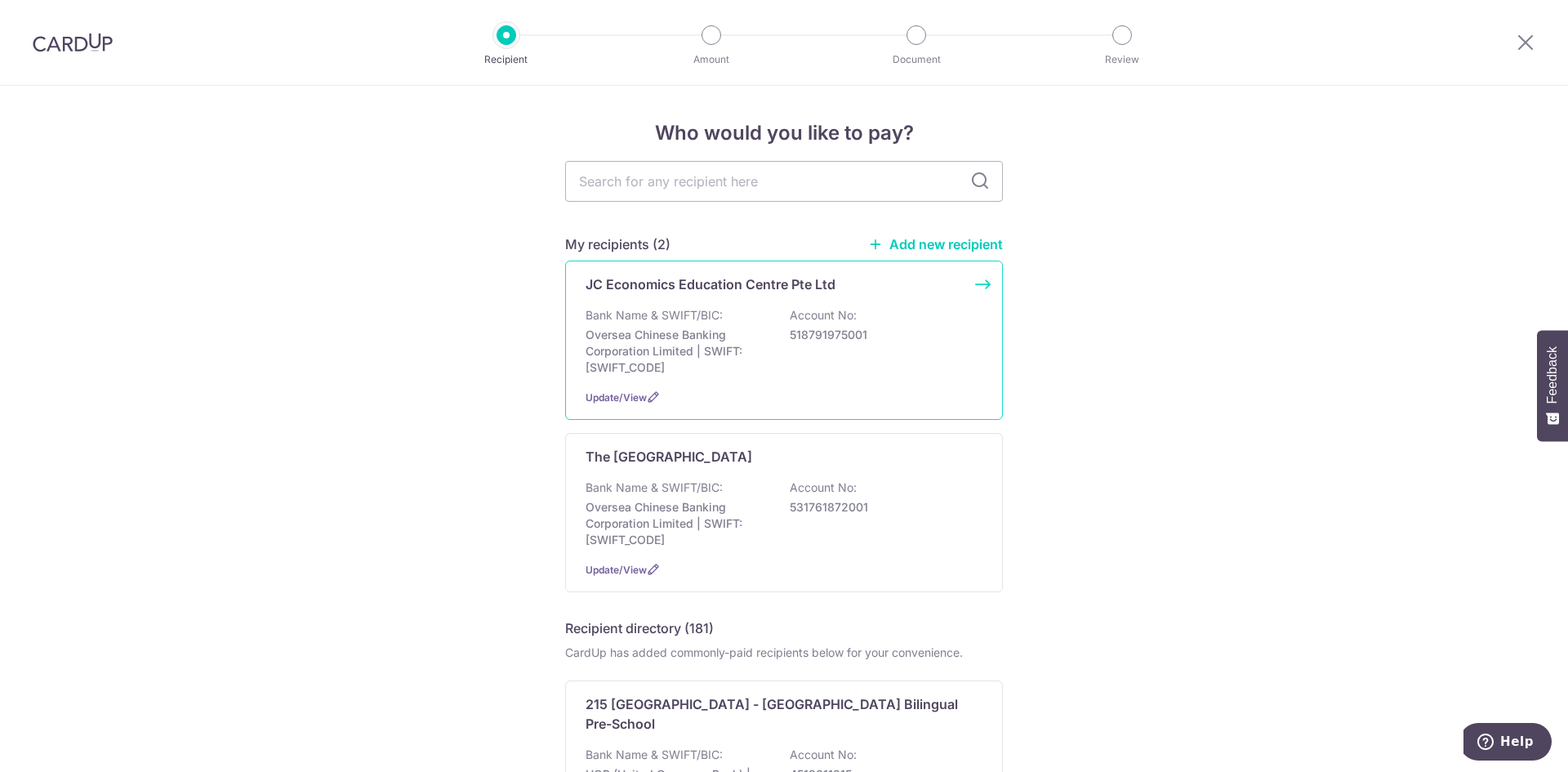
click at [701, 321] on p "Bank Name & SWIFT/BIC:" at bounding box center [653, 315] width 137 height 16
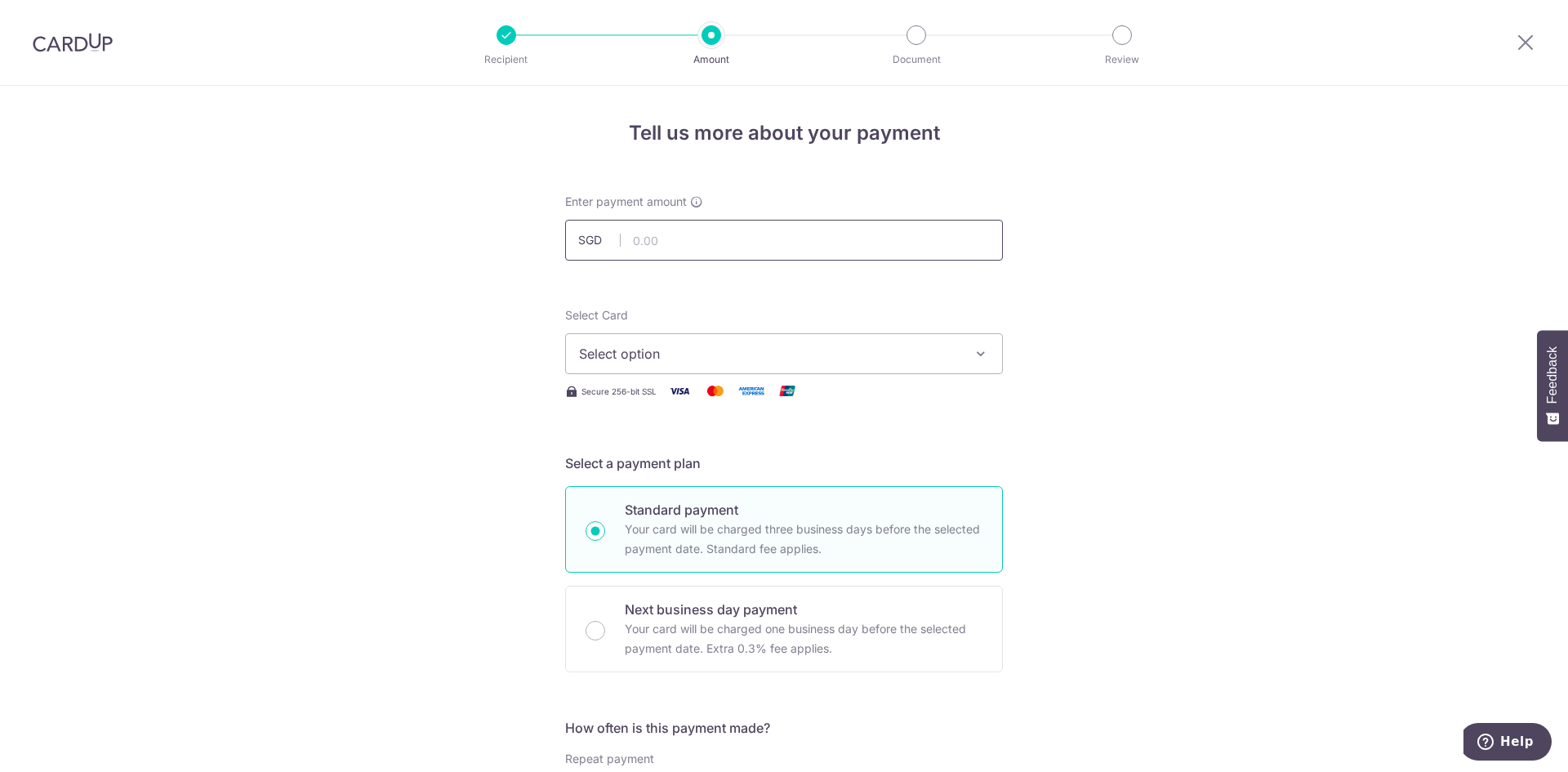
click at [734, 238] on input "text" at bounding box center [784, 240] width 438 height 40
type input "440.00"
drag, startPoint x: 355, startPoint y: 345, endPoint x: 364, endPoint y: 344, distance: 9.1
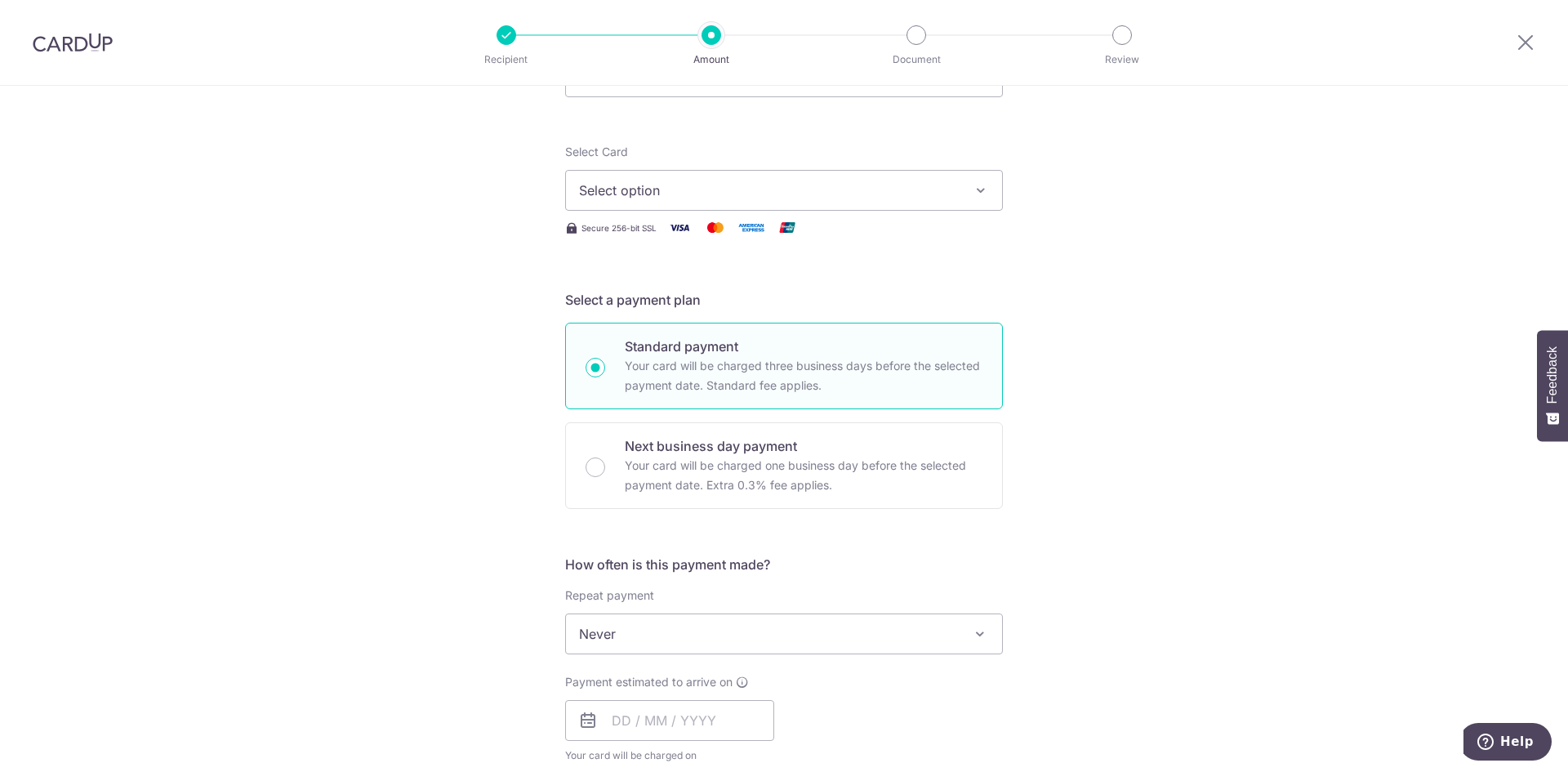
scroll to position [653, 0]
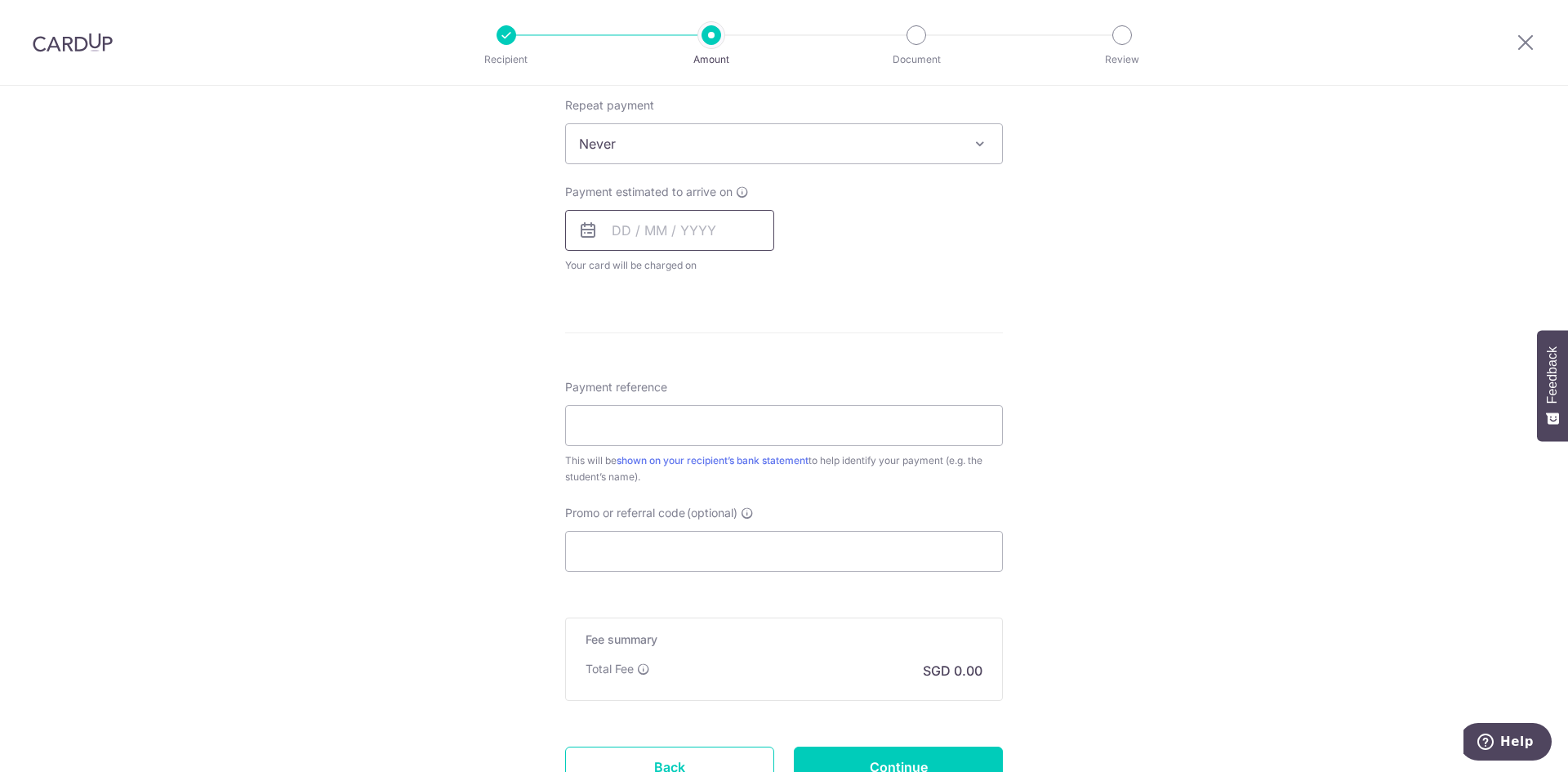
click at [699, 223] on input "text" at bounding box center [669, 230] width 209 height 40
click at [663, 386] on link "9" at bounding box center [663, 379] width 26 height 26
type input "[DATE]"
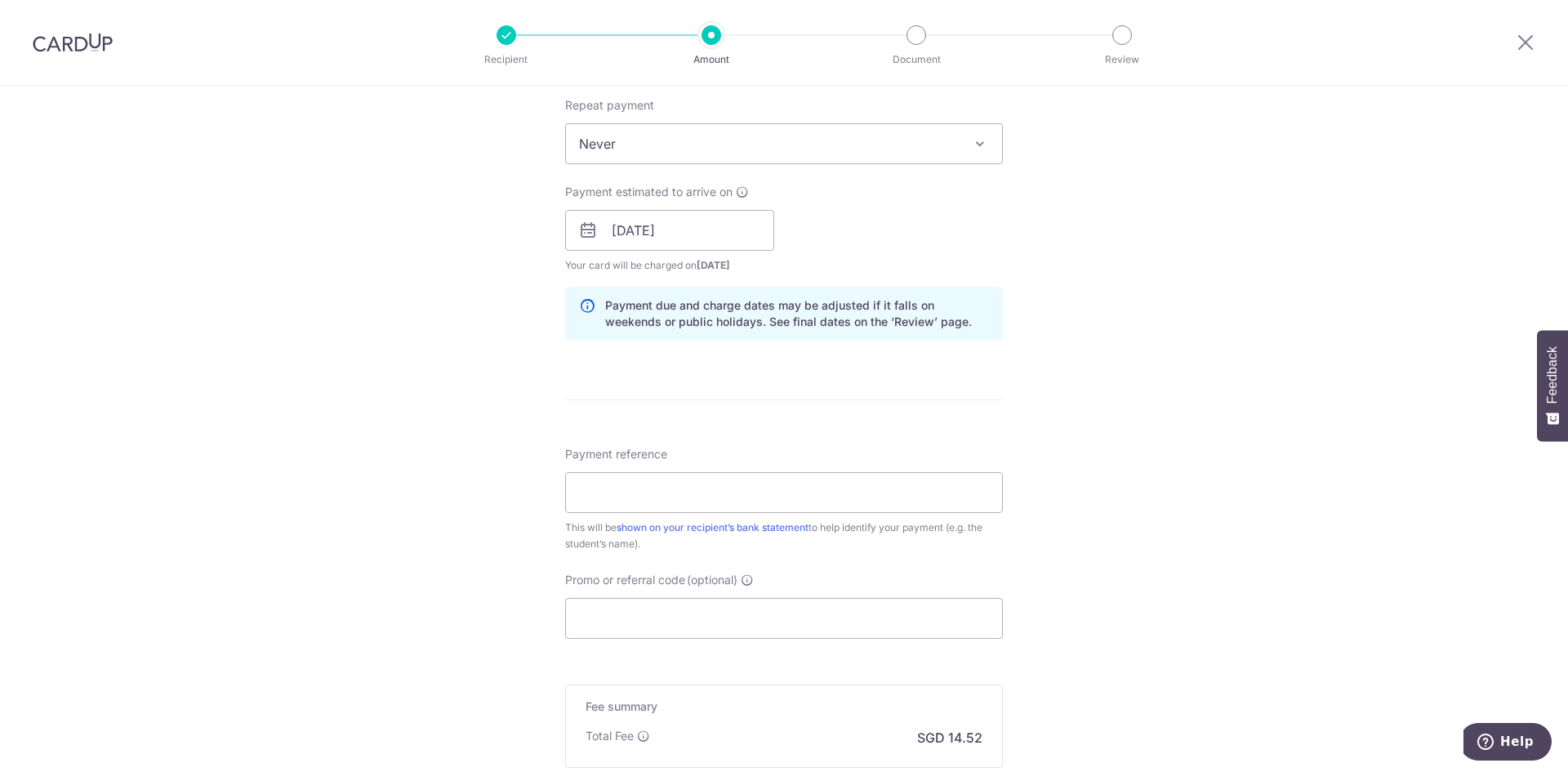
click at [1201, 397] on div "Tell us more about your payment Enter payment amount SGD 440.00 440.00 Select C…" at bounding box center [784, 204] width 1568 height 1544
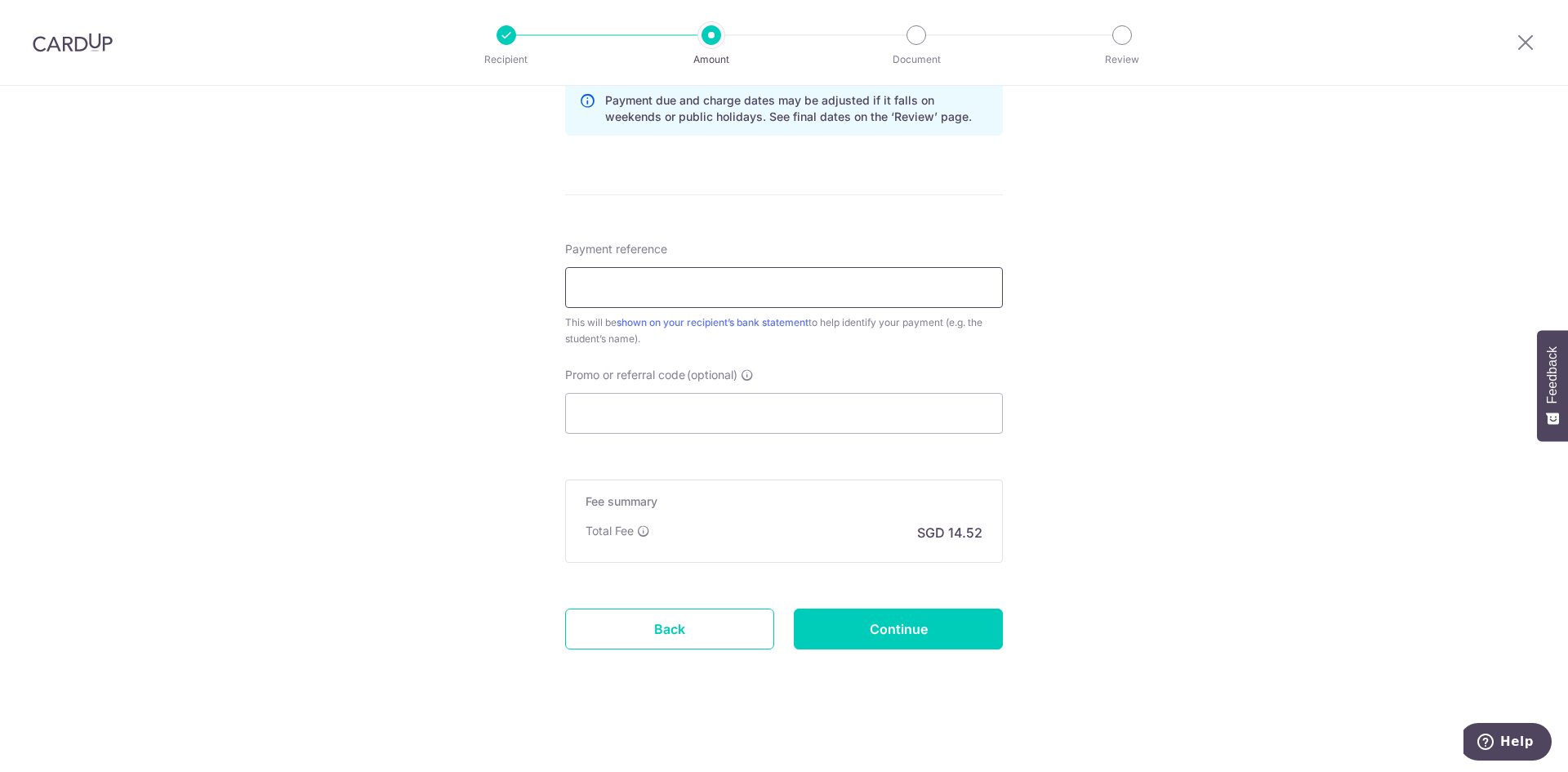
click at [648, 290] on input "Payment reference" at bounding box center [784, 287] width 438 height 40
type input "Wu Yuxuan"
click at [637, 404] on input "Promo or referral code (optional)" at bounding box center [784, 413] width 438 height 40
paste input "OFF225"
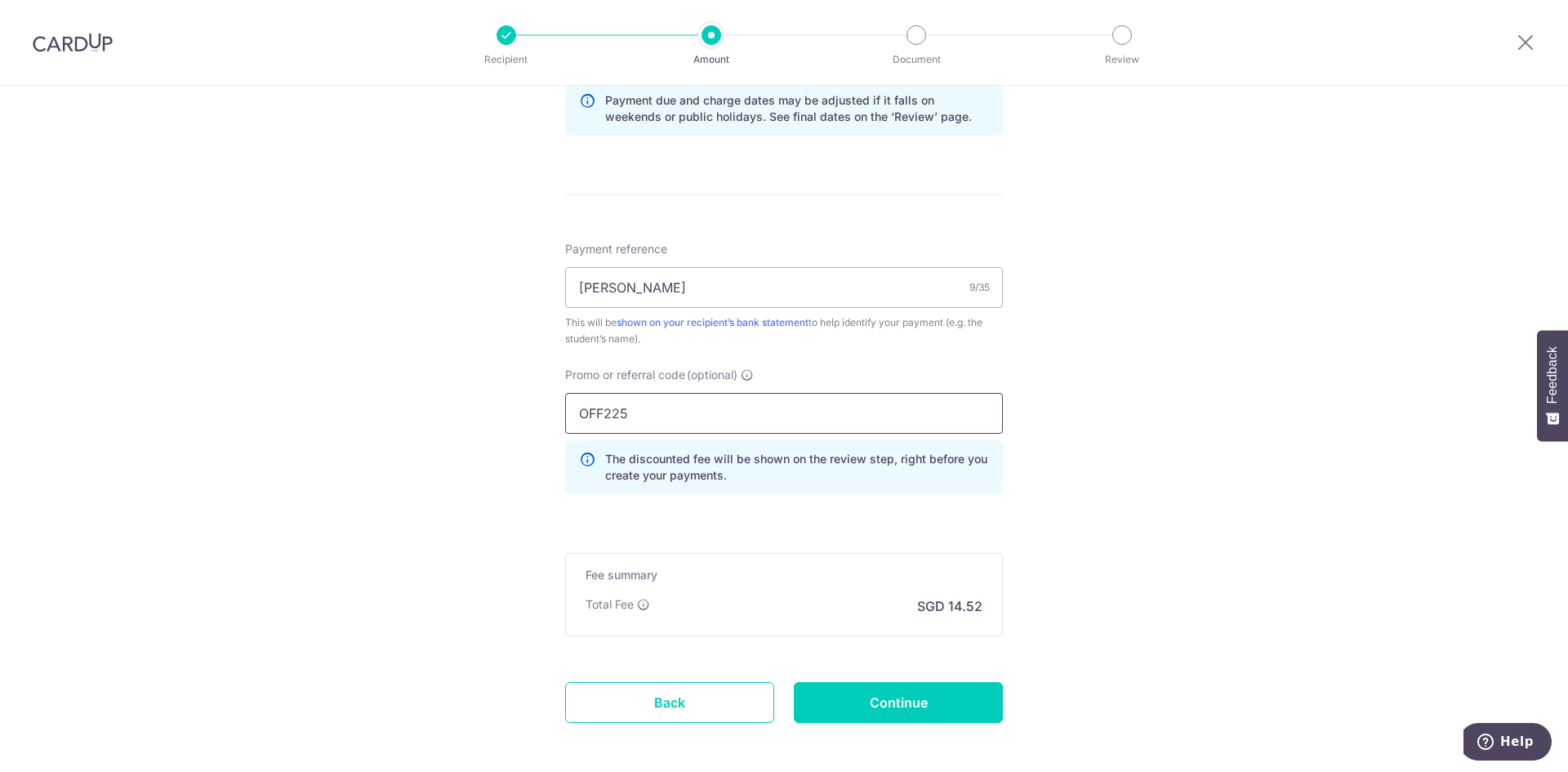
scroll to position [932, 0]
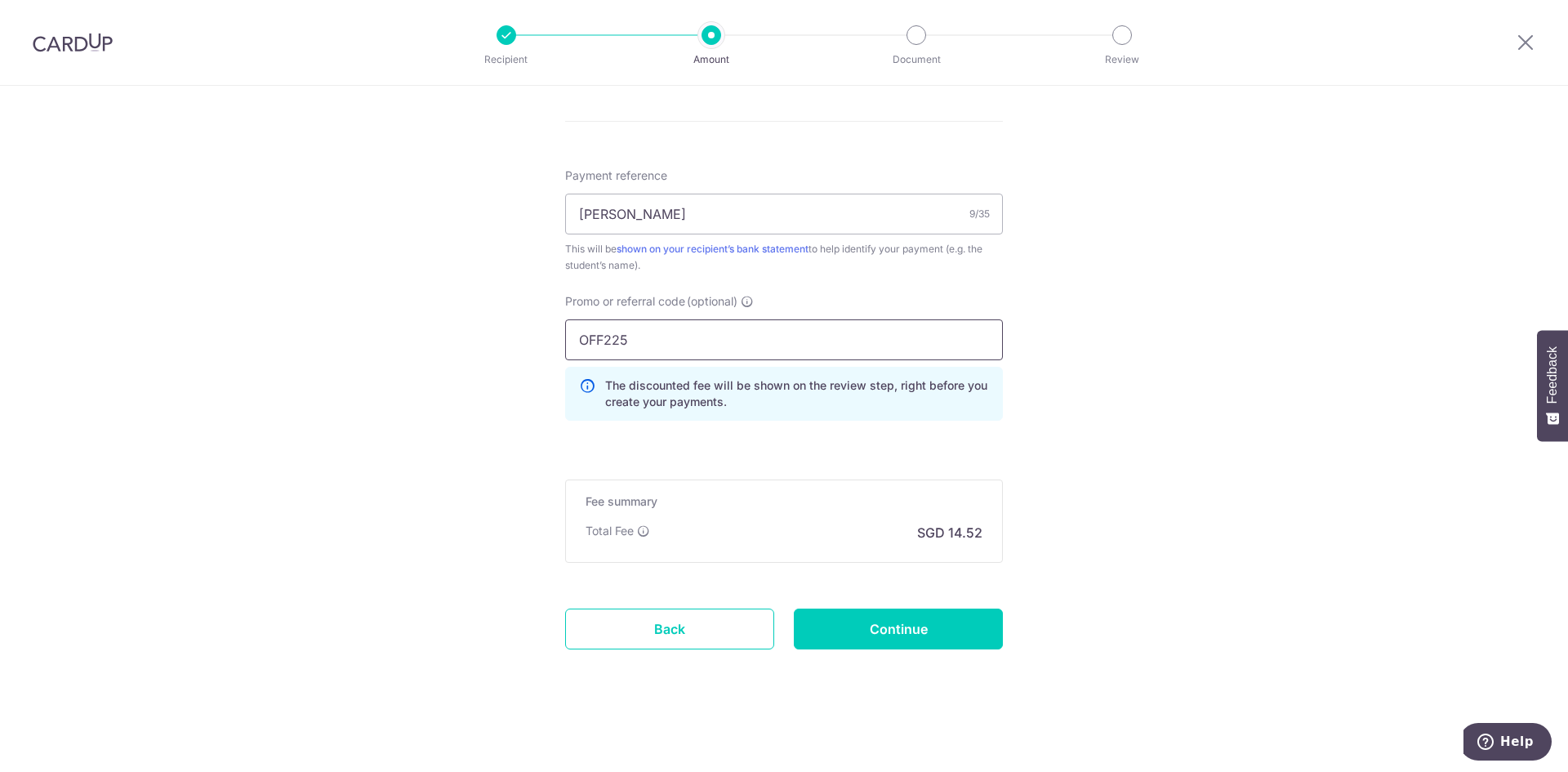
type input "OFF225"
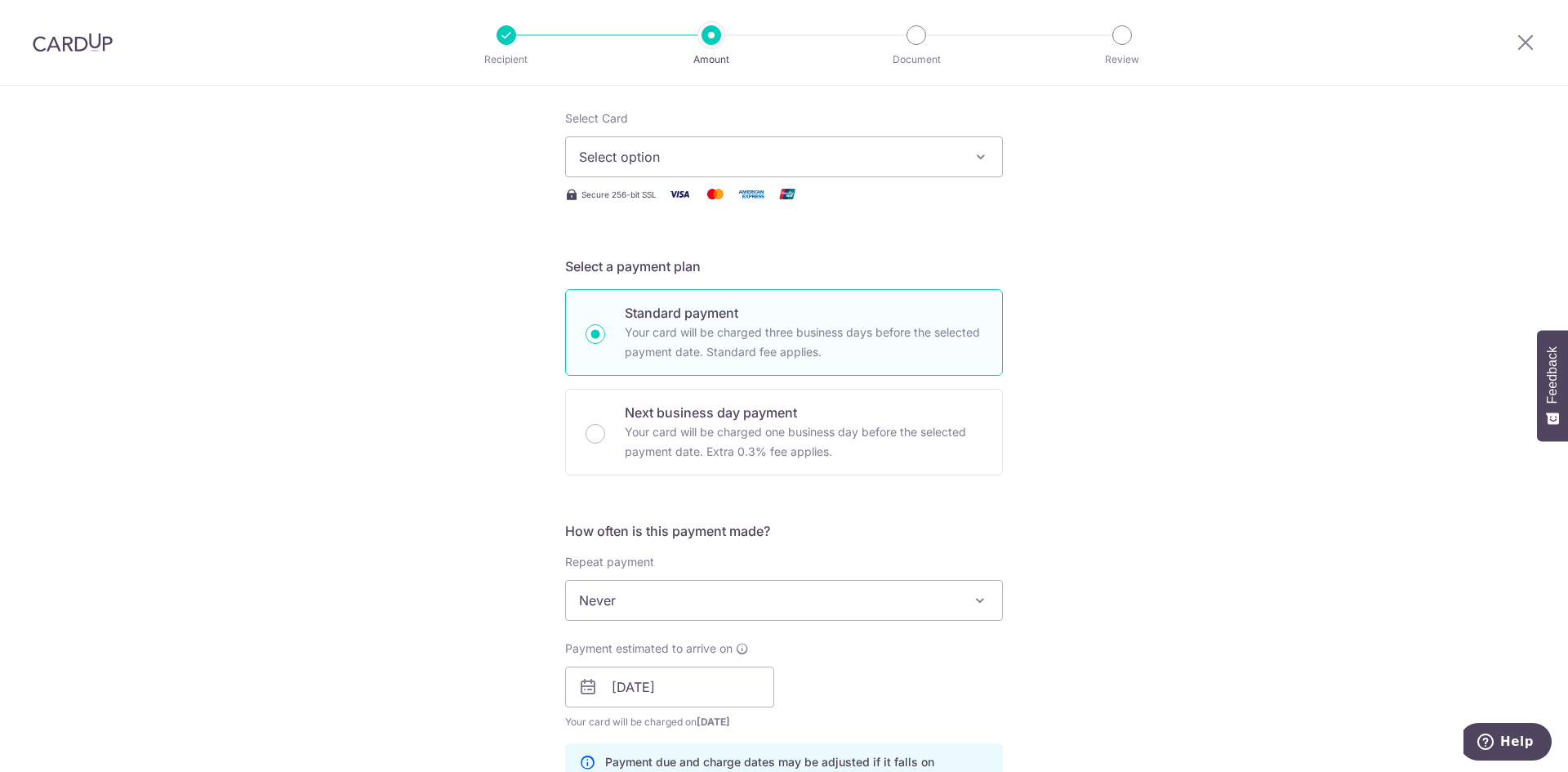
click at [958, 165] on button "Select option" at bounding box center [784, 156] width 438 height 40
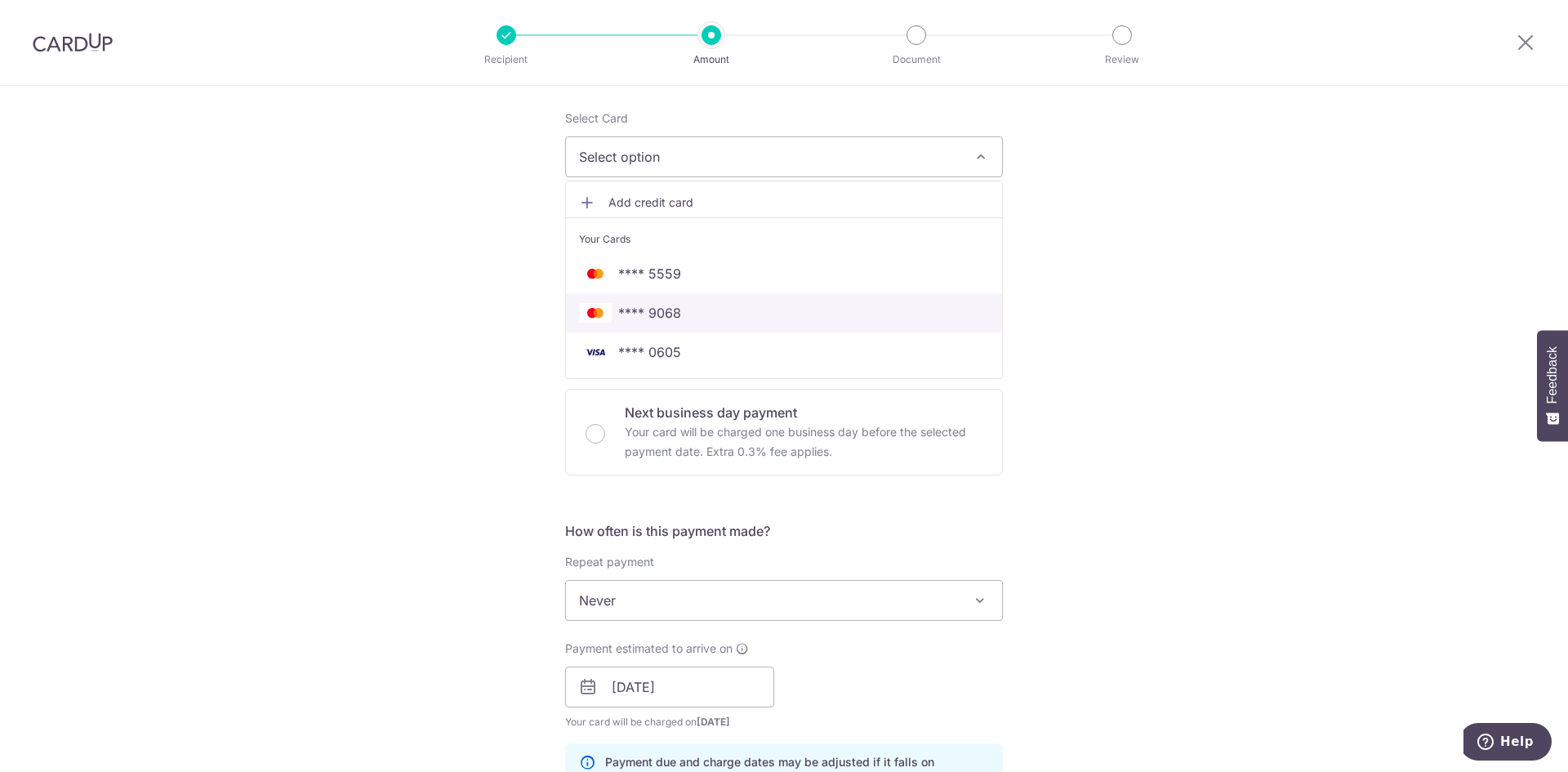
click at [857, 315] on span "**** 9068" at bounding box center [784, 312] width 410 height 19
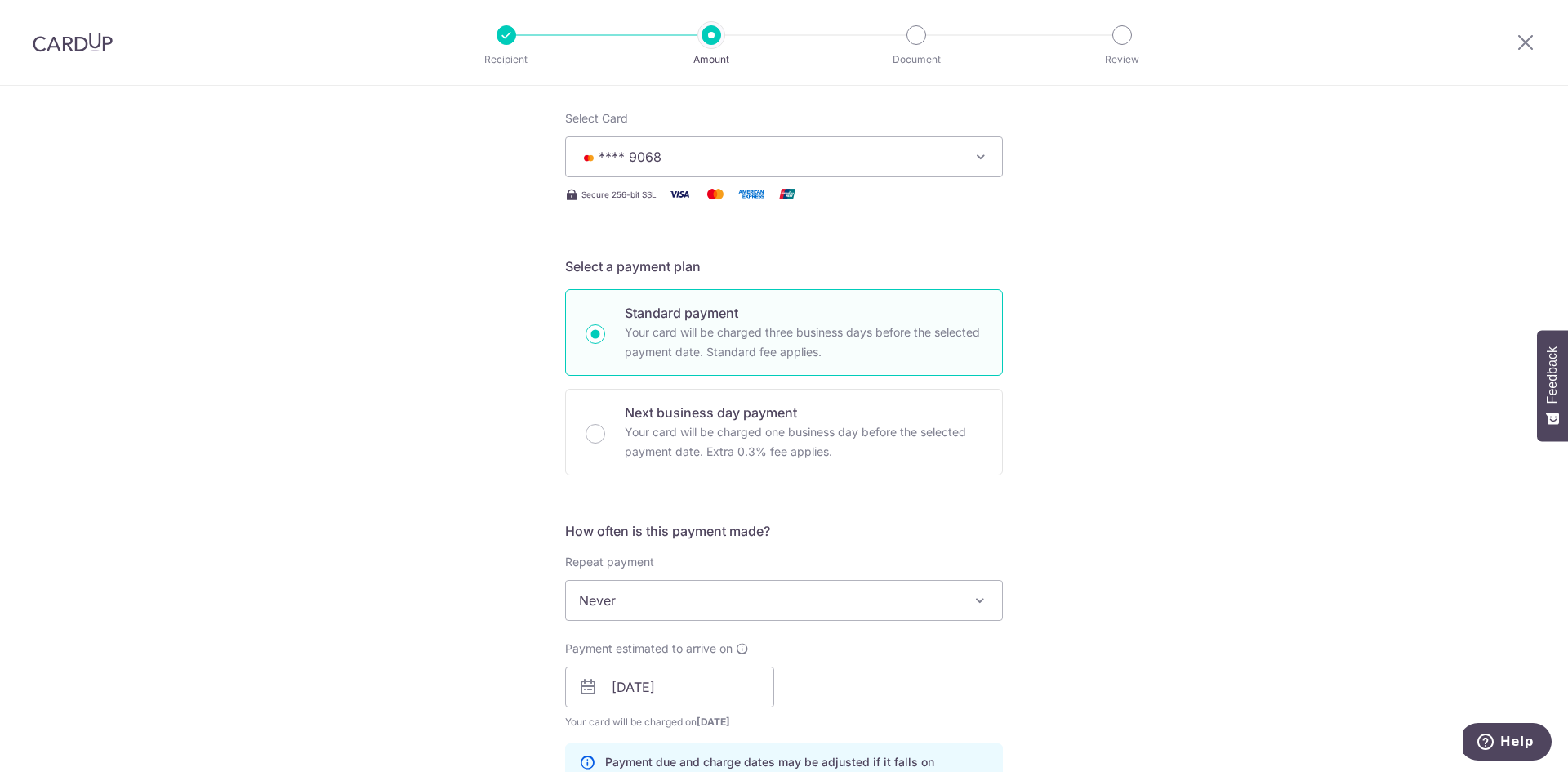
click at [1254, 412] on div "Tell us more about your payment Enter payment amount SGD 440.00 440.00 Select C…" at bounding box center [784, 698] width 1568 height 1617
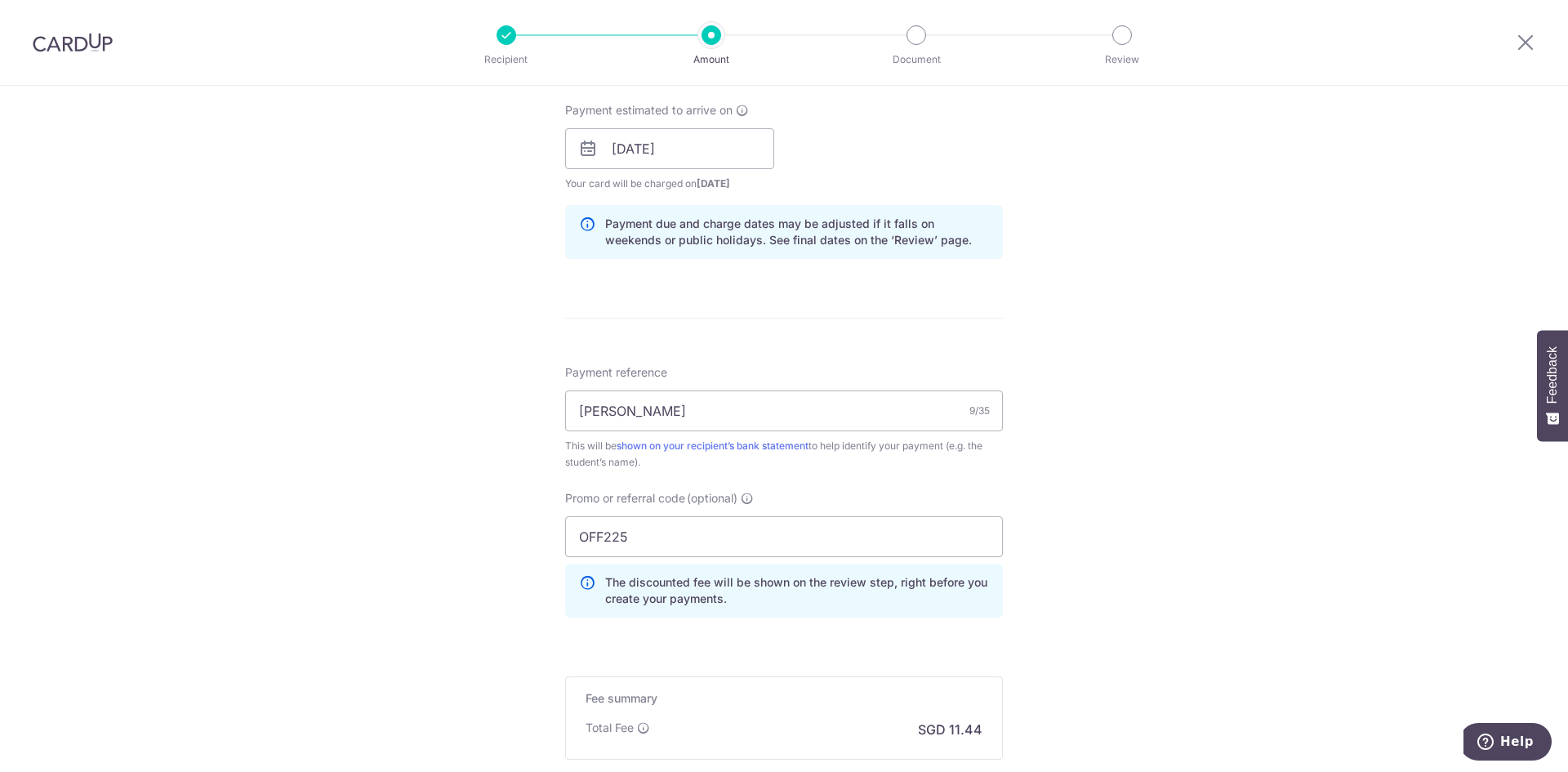
scroll to position [932, 0]
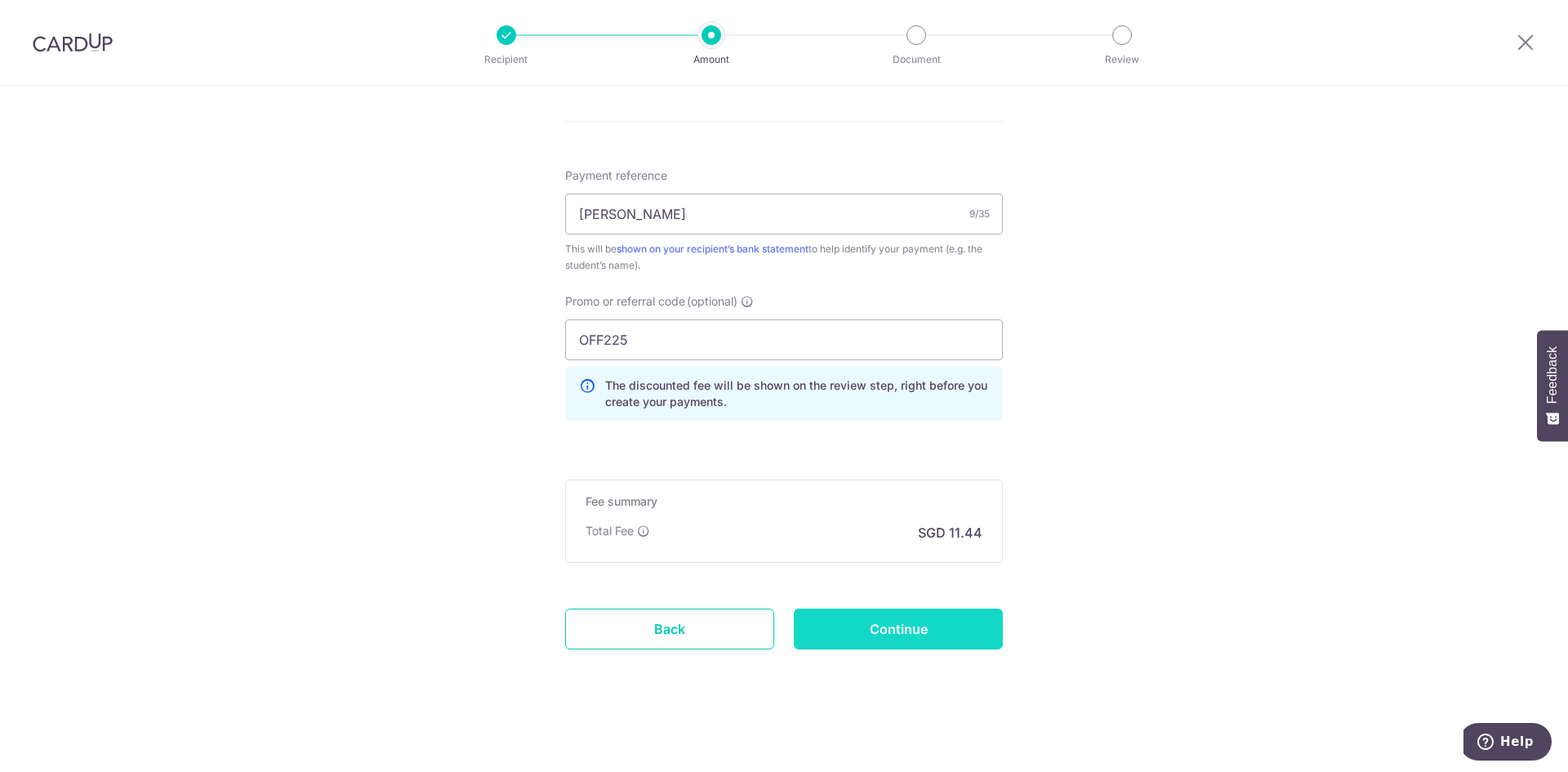
click at [887, 623] on input "Continue" at bounding box center [897, 628] width 209 height 40
type input "Create Schedule"
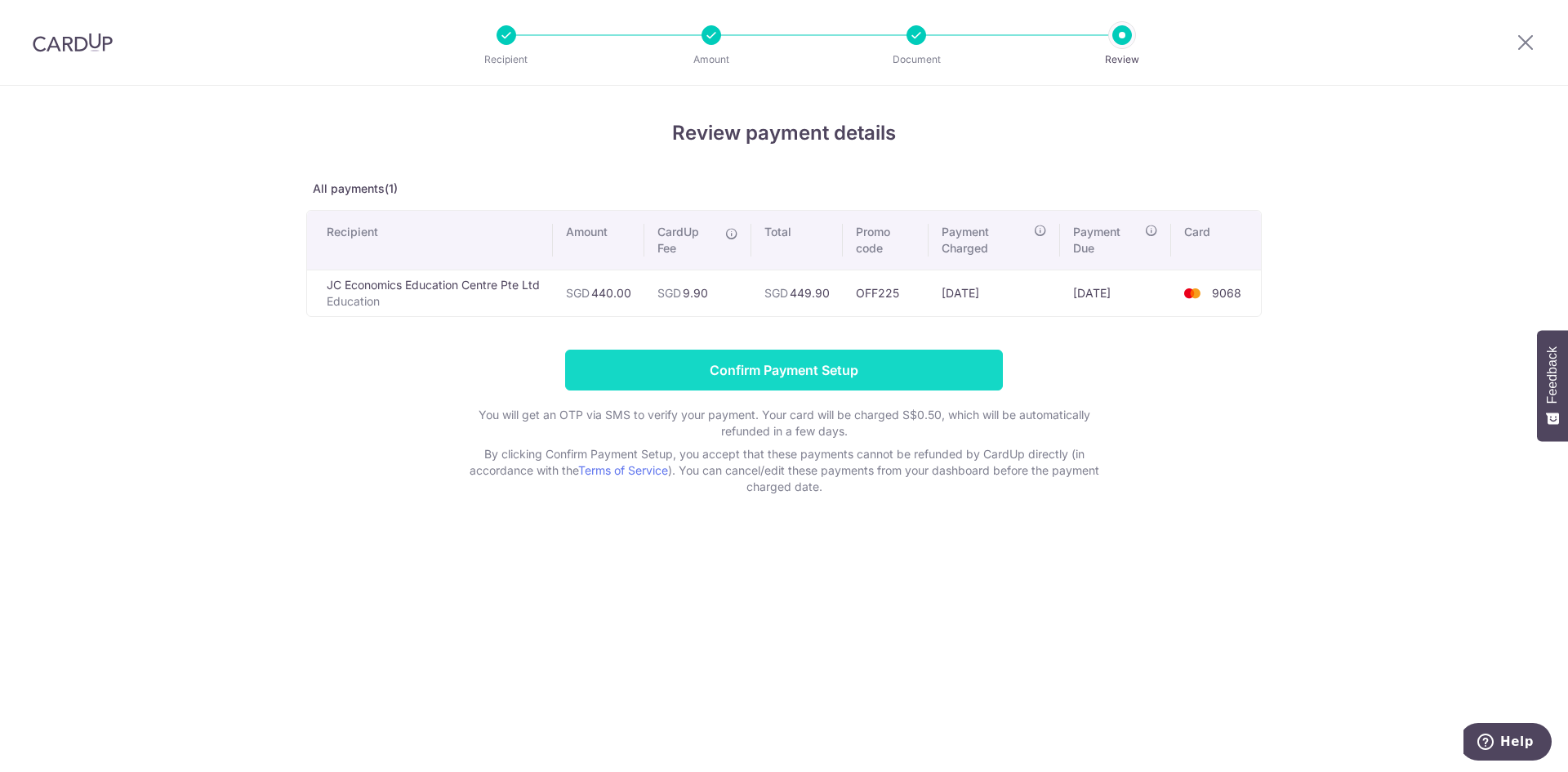
click at [871, 370] on input "Confirm Payment Setup" at bounding box center [784, 370] width 438 height 40
